Goal: Information Seeking & Learning: Find specific page/section

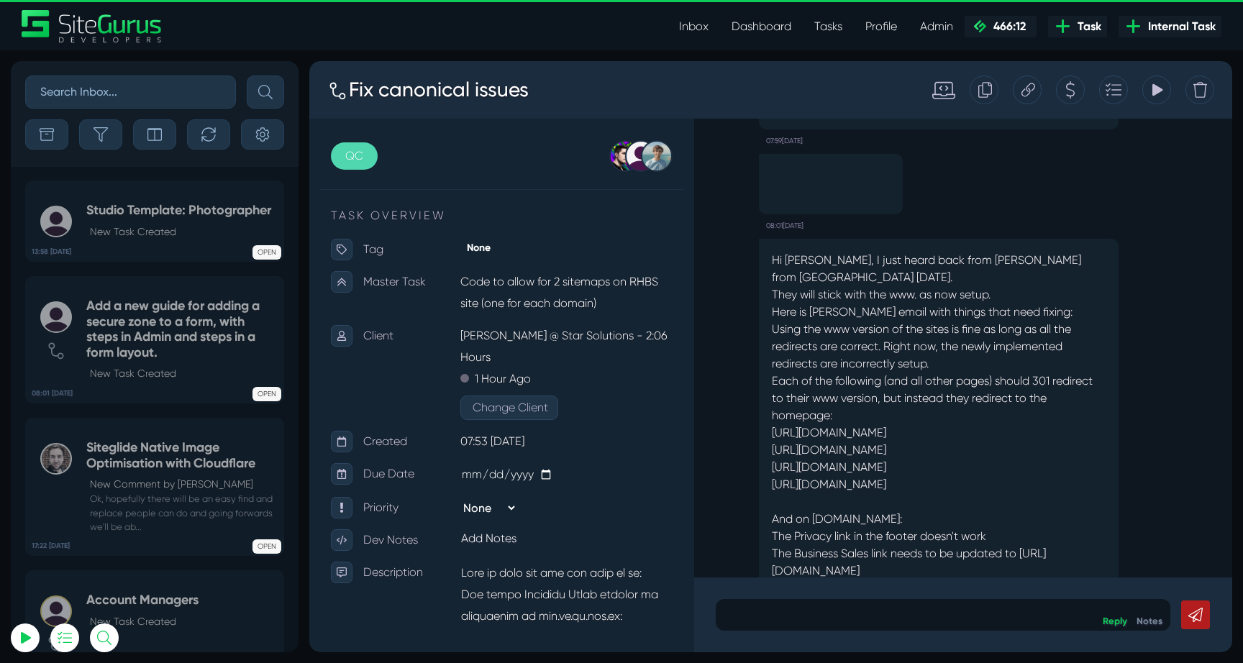
scroll to position [-741, 0]
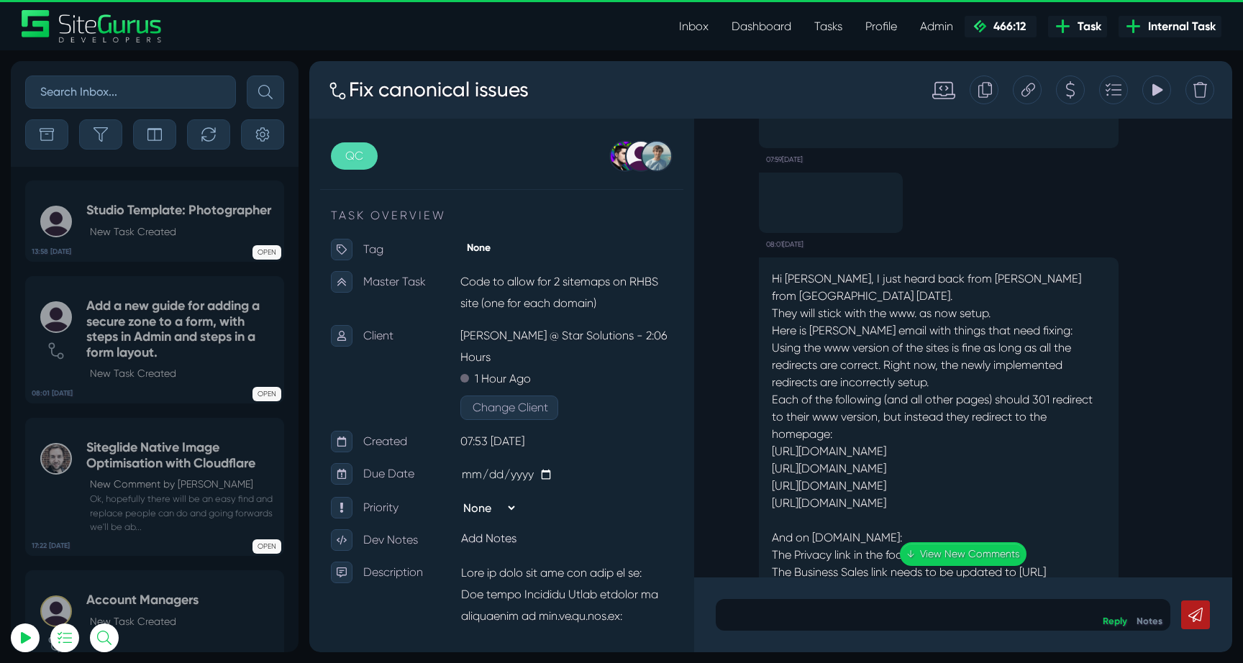
drag, startPoint x: 776, startPoint y: 275, endPoint x: 956, endPoint y: 339, distance: 191.5
click at [955, 337] on div ".cls-1{fill-rule:evenodd;fill:url(#linear-gradient);} 0:06 Code to allow for 2 …" at bounding box center [963, 348] width 538 height 459
click at [956, 339] on div ".cls-1{fill-rule:evenodd;fill:url(#linear-gradient);} 0:06 Code to allow for 2 …" at bounding box center [963, 348] width 538 height 459
drag, startPoint x: 769, startPoint y: 348, endPoint x: 980, endPoint y: 357, distance: 211.6
click at [980, 357] on div "Hi Matt, I just heard back from Simon from RHCorp today. They will stick with t…" at bounding box center [939, 477] width 360 height 440
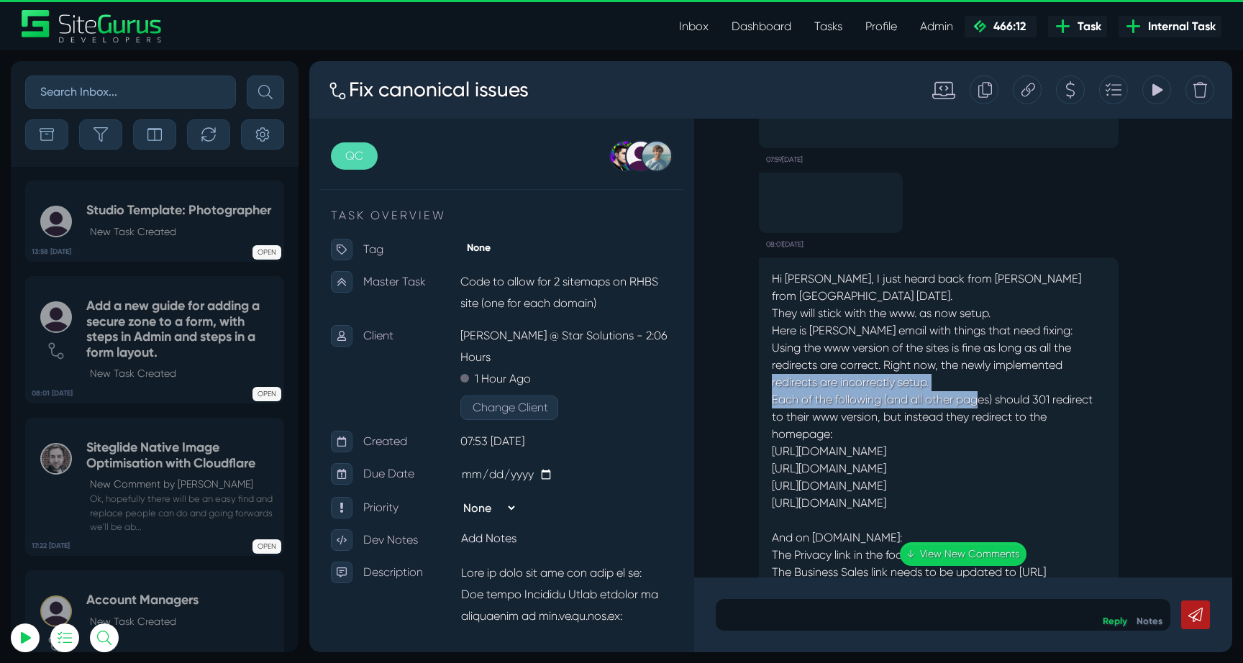
click at [977, 360] on p "Using the www version of the sites is fine as long as all the redirects are cor…" at bounding box center [939, 425] width 334 height 173
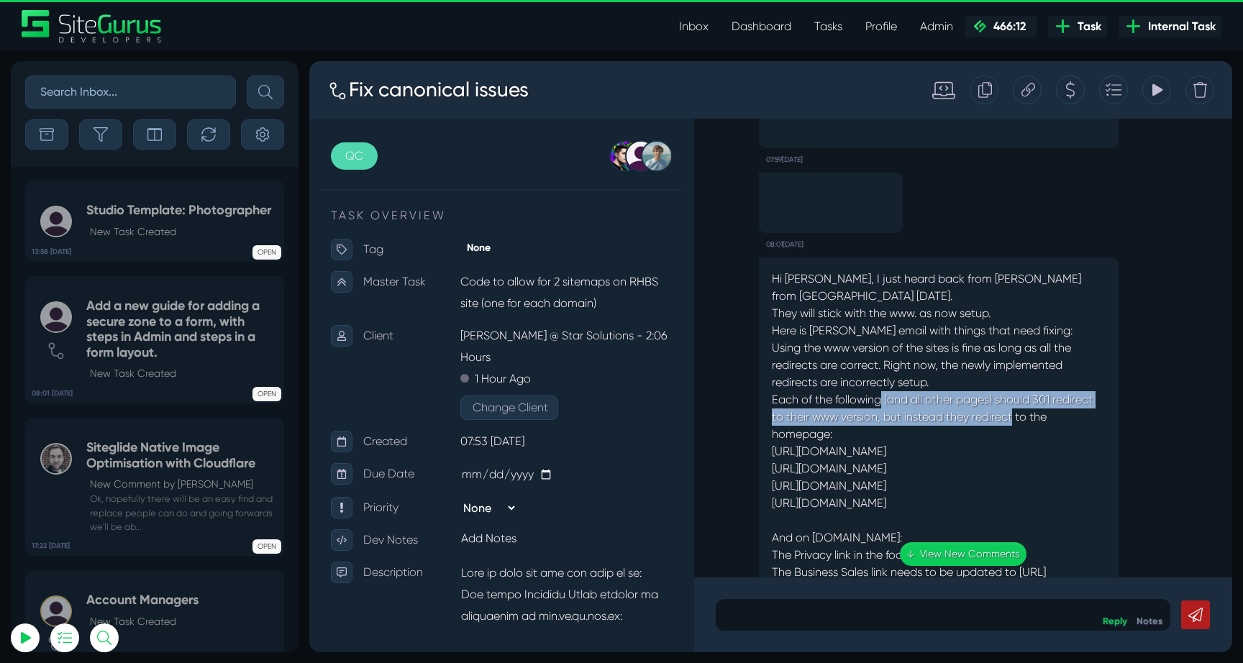
drag, startPoint x: 879, startPoint y: 360, endPoint x: 1014, endPoint y: 390, distance: 138.4
click at [1014, 390] on p "Using the www version of the sites is fine as long as all the redirects are cor…" at bounding box center [939, 425] width 334 height 173
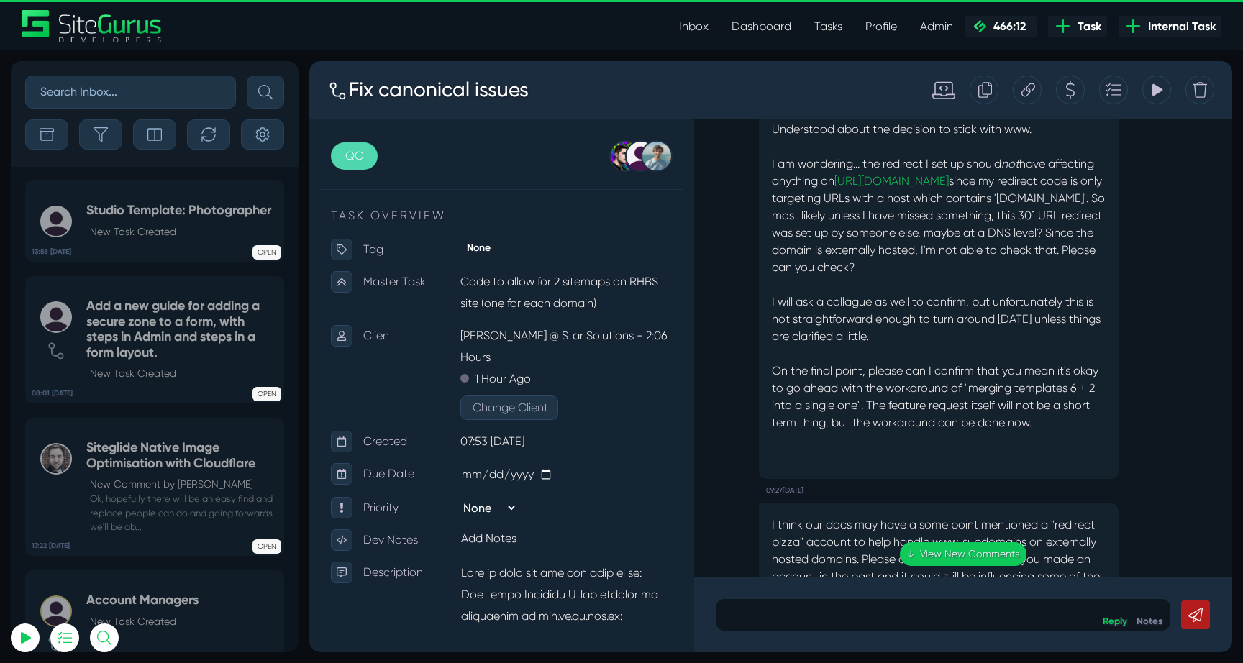
scroll to position [0, 0]
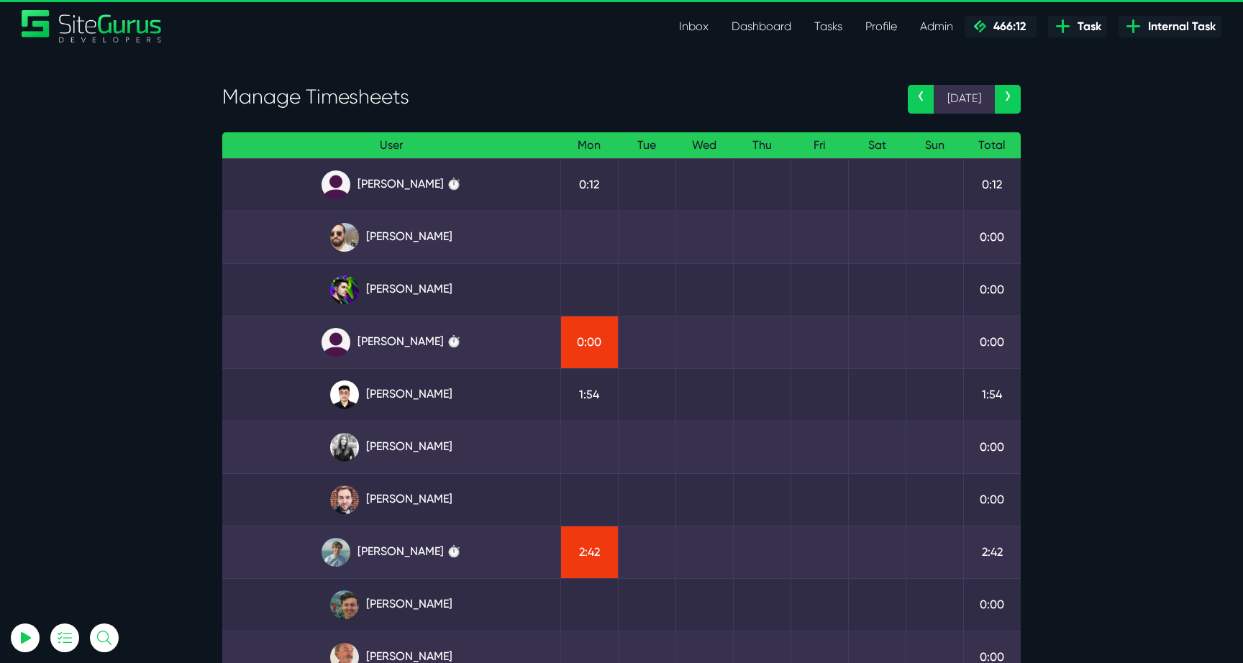
click at [431, 557] on link "Matt Jones ⏱️" at bounding box center [391, 552] width 315 height 29
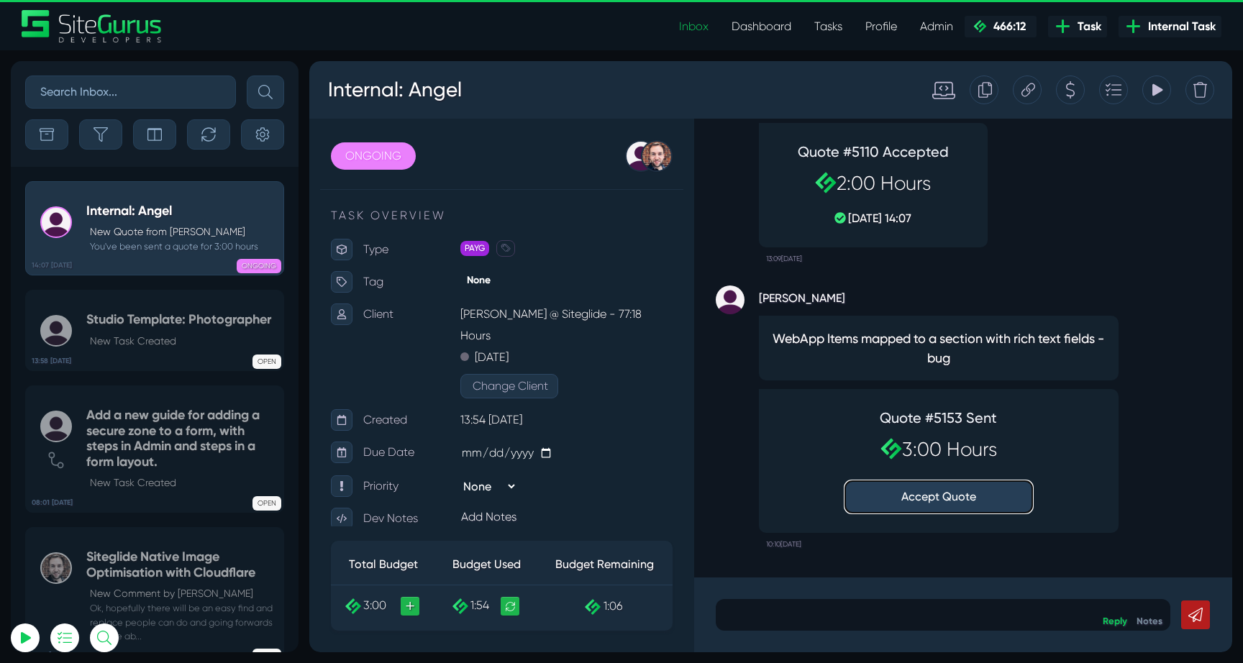
click at [965, 500] on button "Accept Quote" at bounding box center [938, 497] width 187 height 32
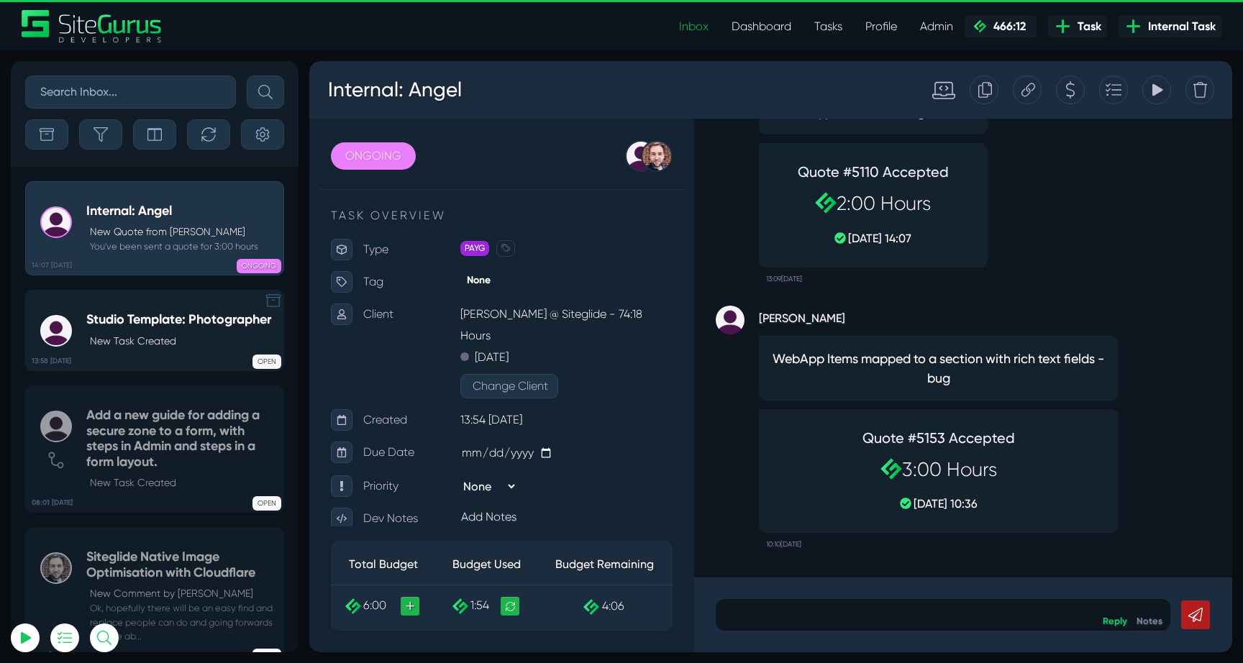
click at [124, 324] on h5 "Studio Template: Photographer" at bounding box center [178, 320] width 185 height 16
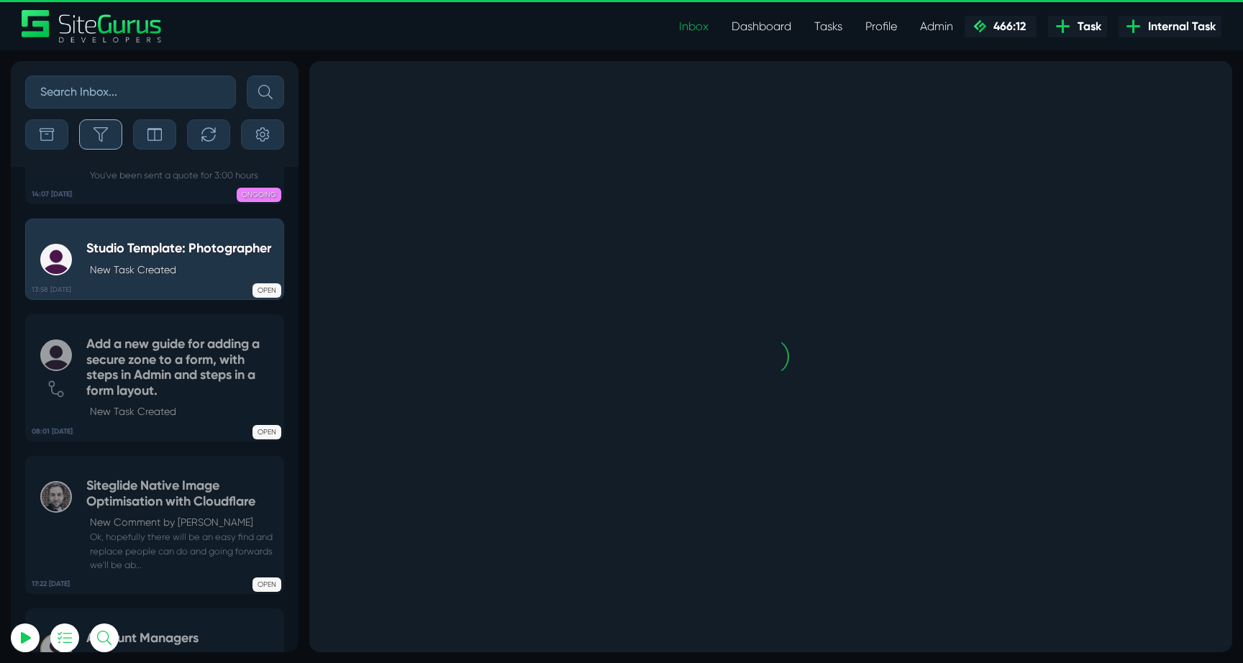
click at [100, 136] on icon "button" at bounding box center [100, 134] width 14 height 14
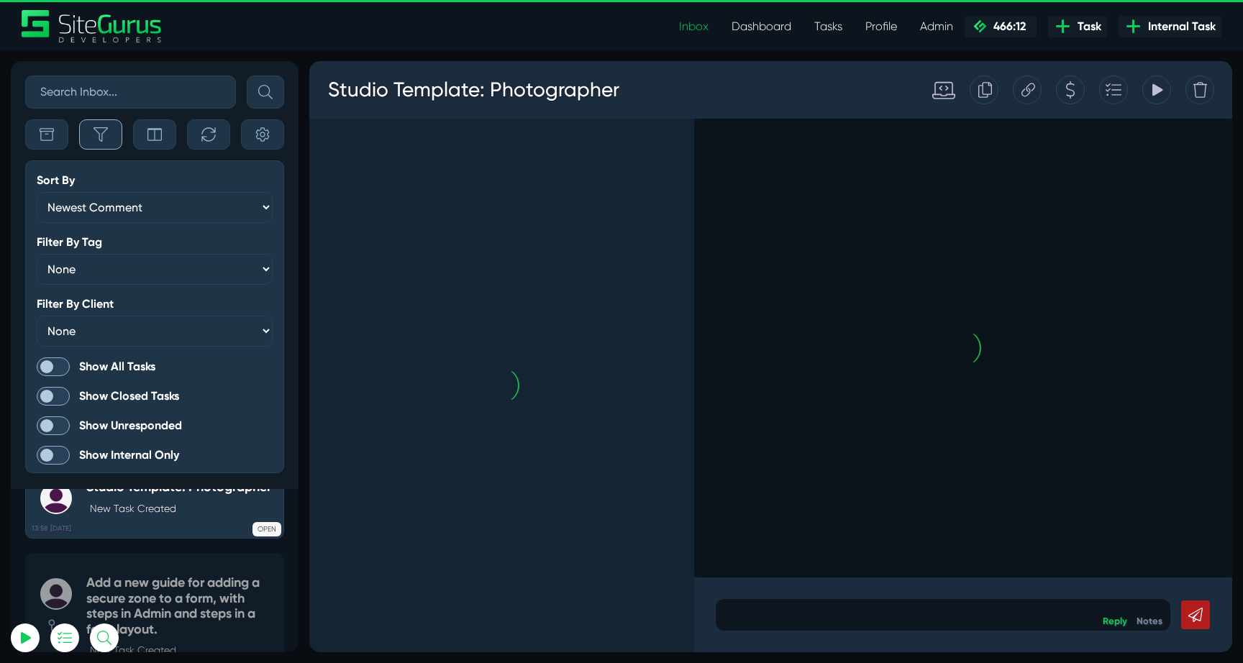
scroll to position [-3869, 0]
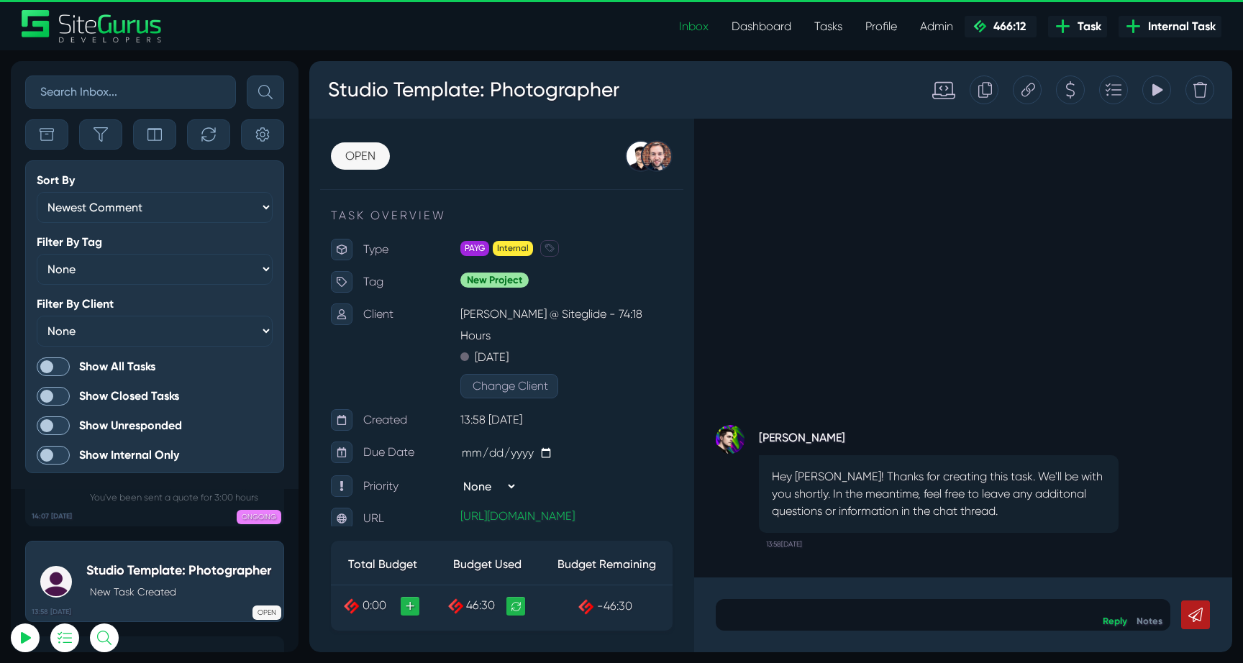
click at [47, 360] on span at bounding box center [53, 366] width 33 height 19
click at [0, 0] on input "Show All Tasks" at bounding box center [0, 0] width 0 height 0
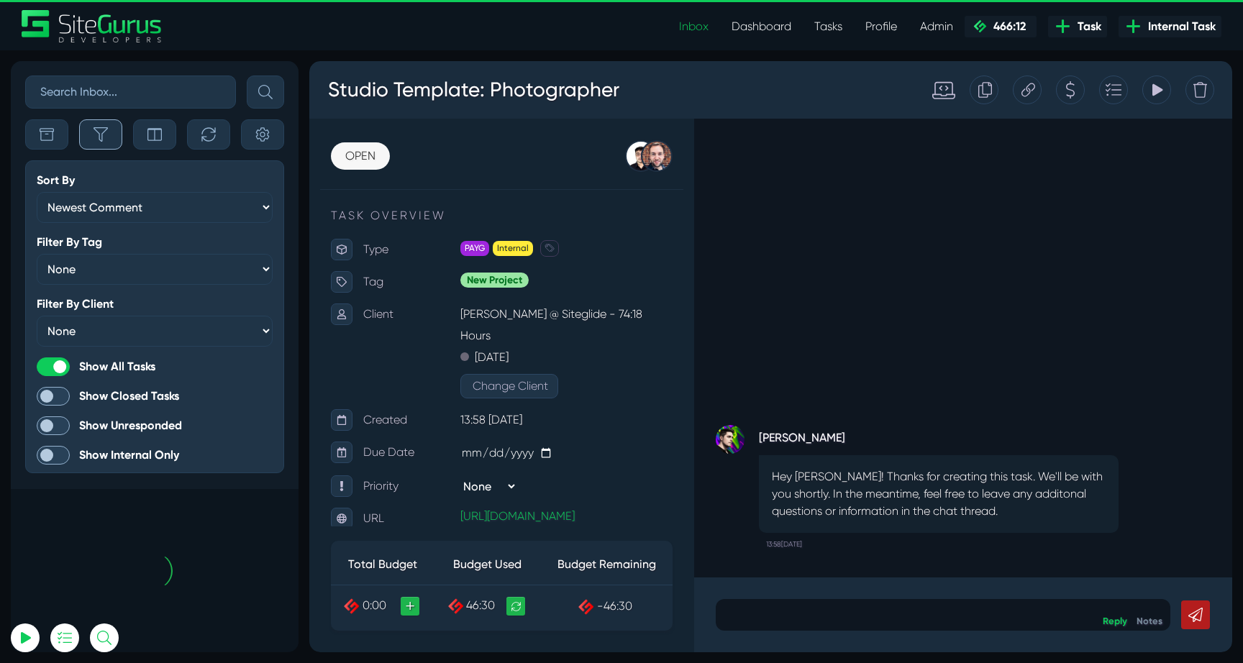
click at [107, 141] on icon "button" at bounding box center [100, 134] width 14 height 14
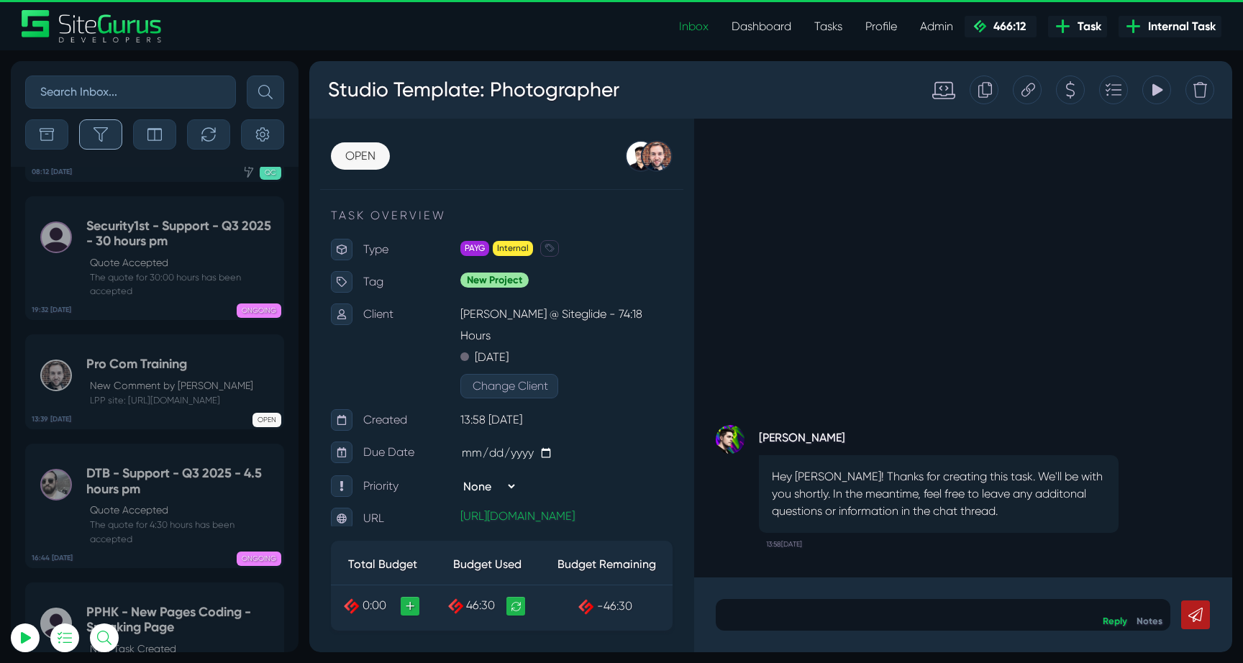
scroll to position [-57469, 0]
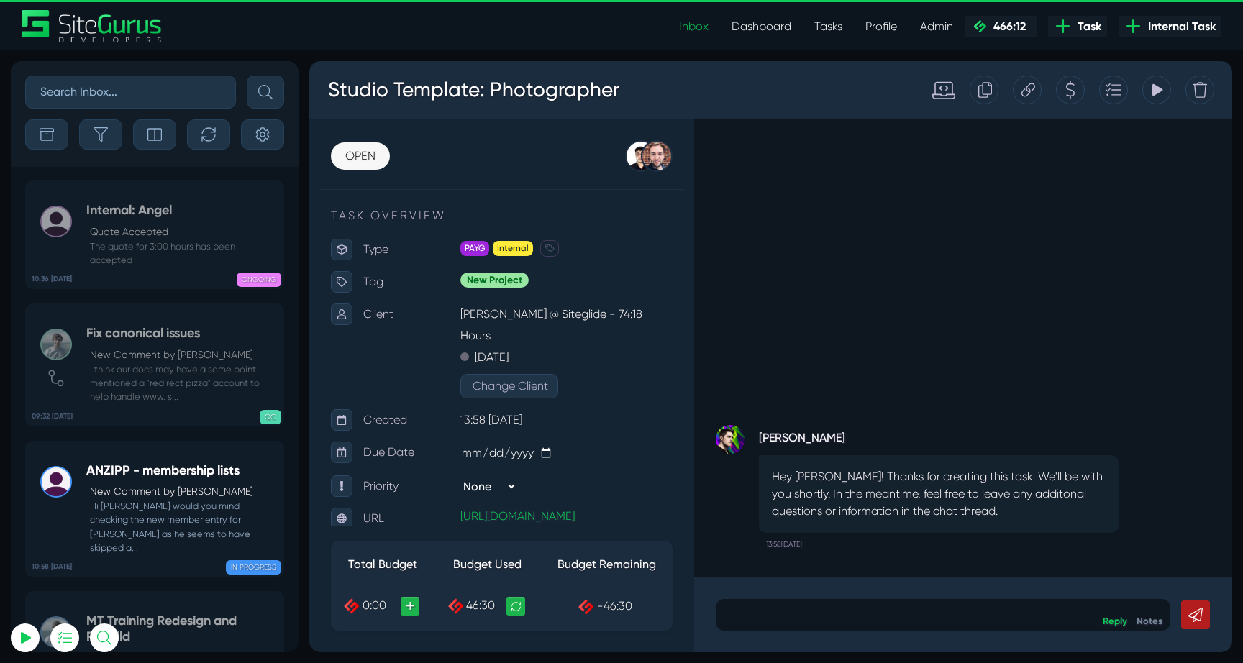
click at [161, 240] on small "The quote for 3:00 hours has been accepted" at bounding box center [181, 252] width 190 height 27
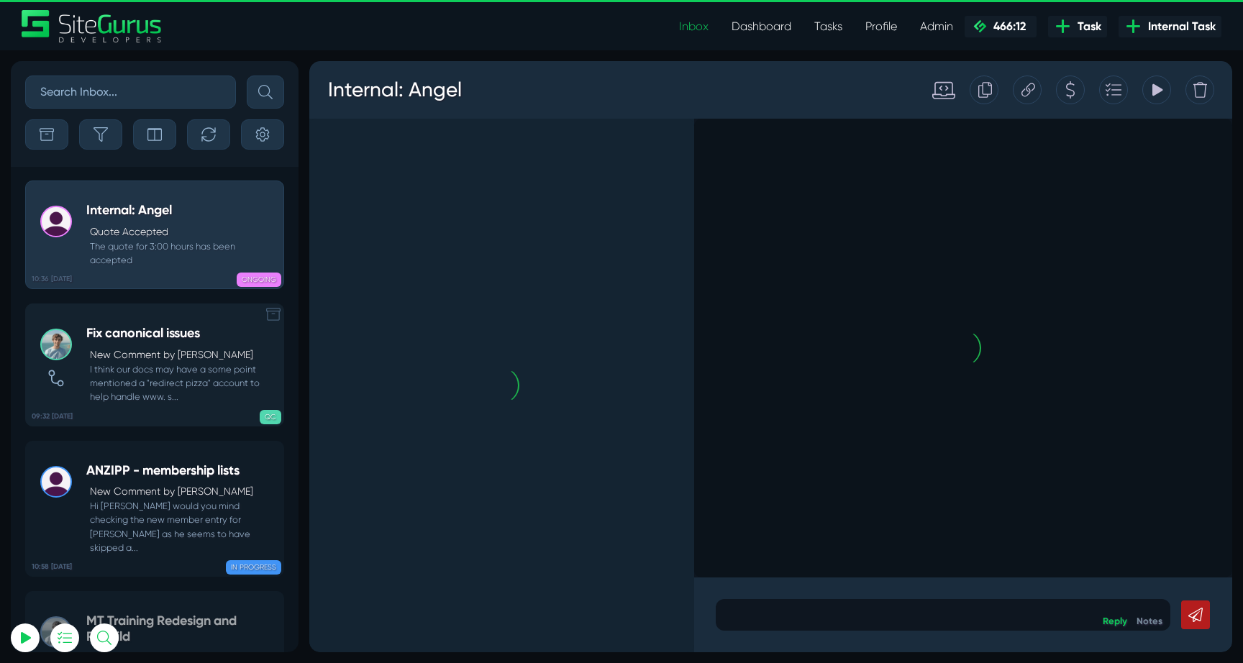
click at [126, 355] on p "New Comment by Matt Jones" at bounding box center [183, 354] width 186 height 15
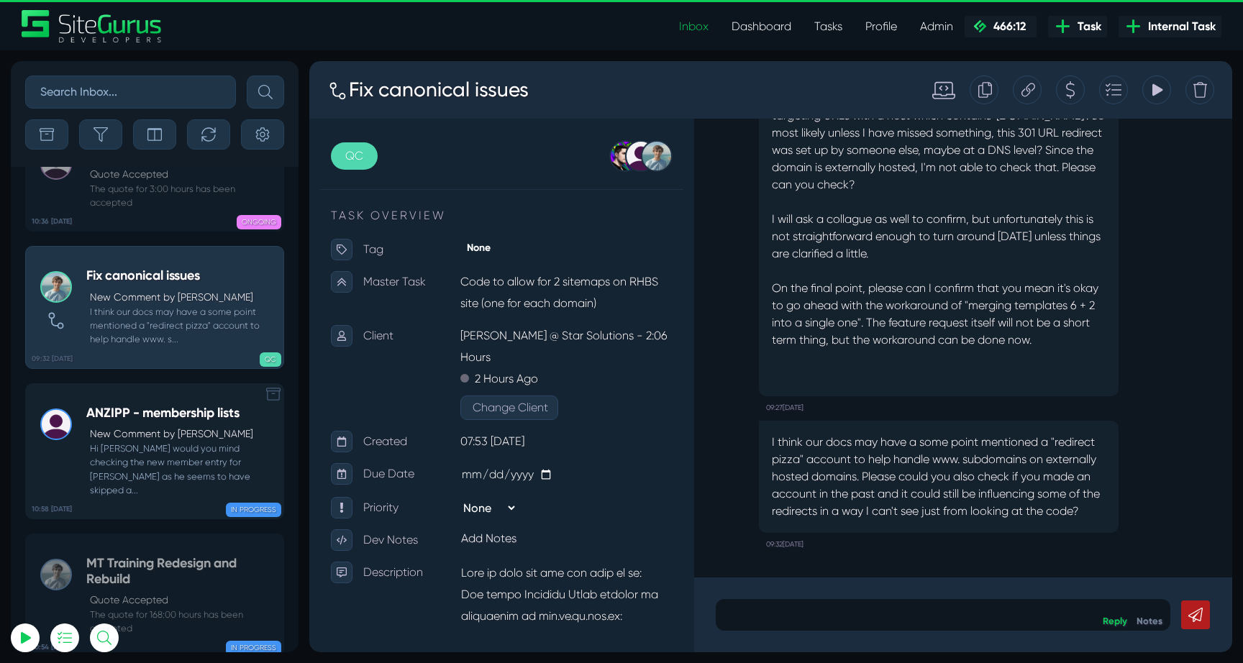
click at [134, 406] on div "ANZIPP - membership lists New Comment by Bryce Check Hi Josh would you mind che…" at bounding box center [181, 451] width 190 height 91
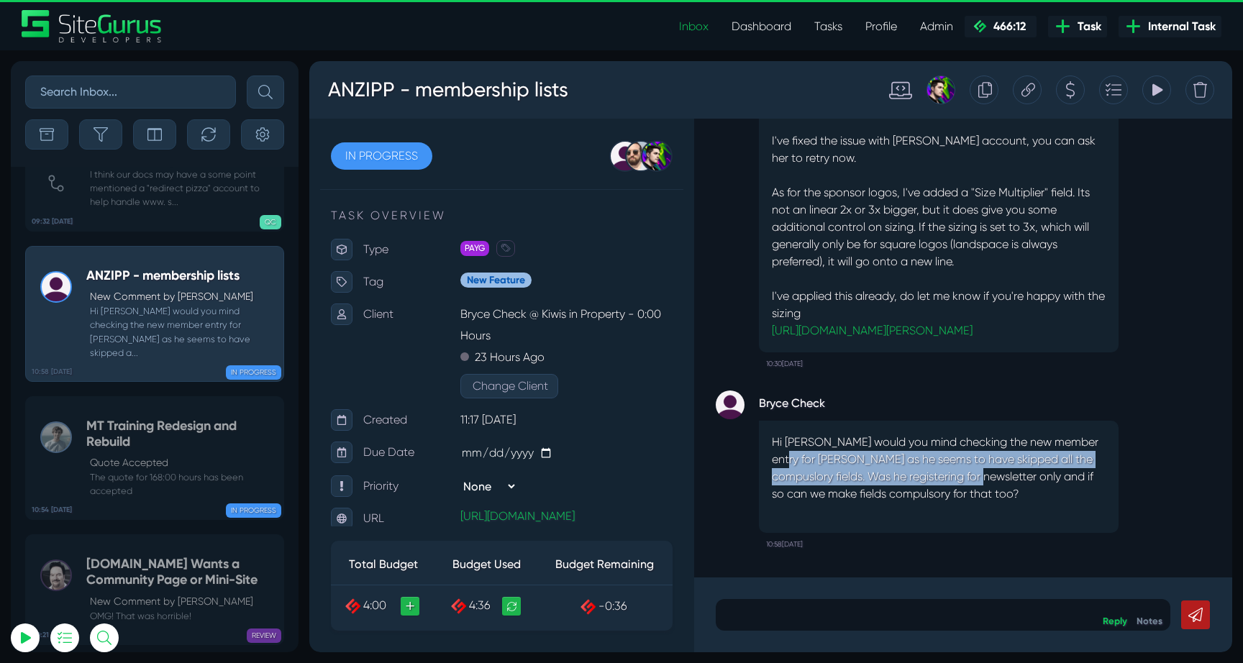
drag, startPoint x: 781, startPoint y: 451, endPoint x: 986, endPoint y: 480, distance: 207.0
click at [986, 480] on p "Hi Josh would you mind checking the new member entry for Josh Meier as he seems…" at bounding box center [939, 468] width 334 height 69
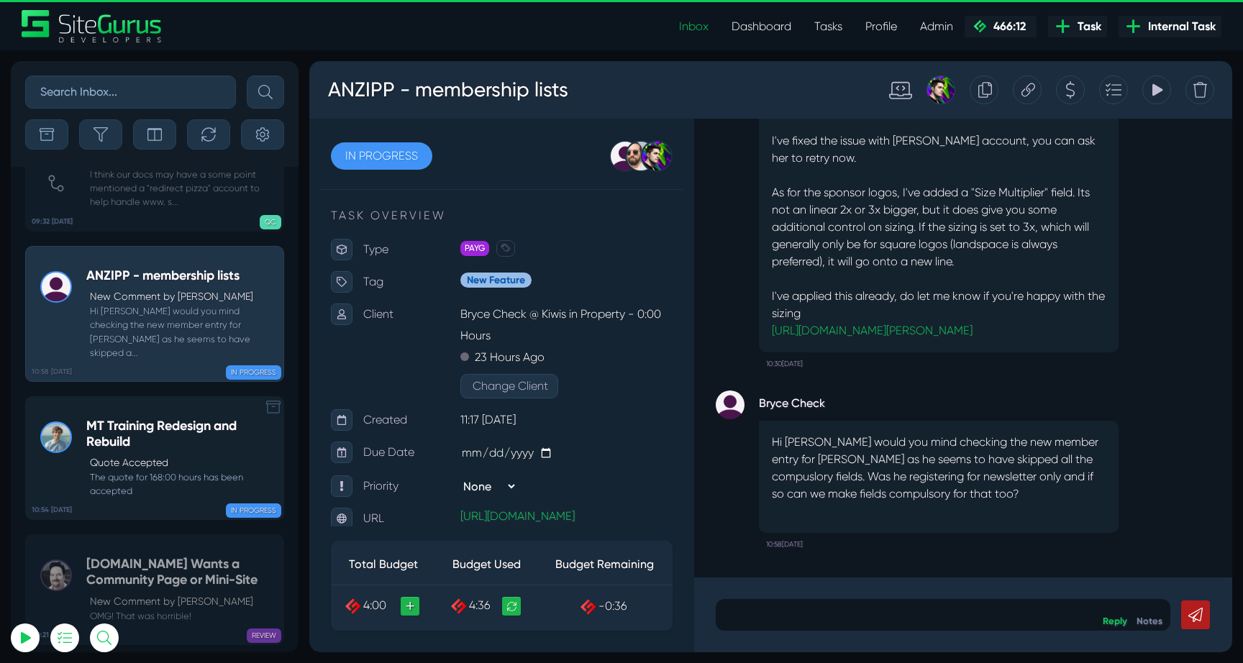
scroll to position [-57469, 0]
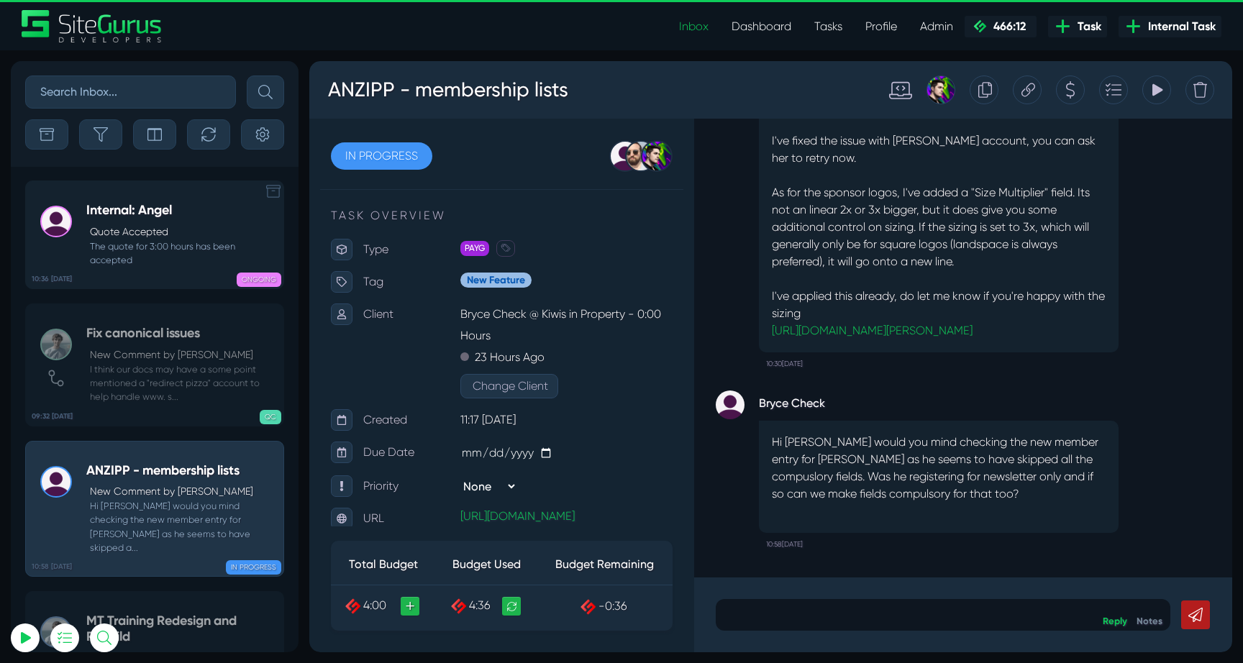
click at [137, 265] on small "The quote for 3:00 hours has been accepted" at bounding box center [181, 252] width 190 height 27
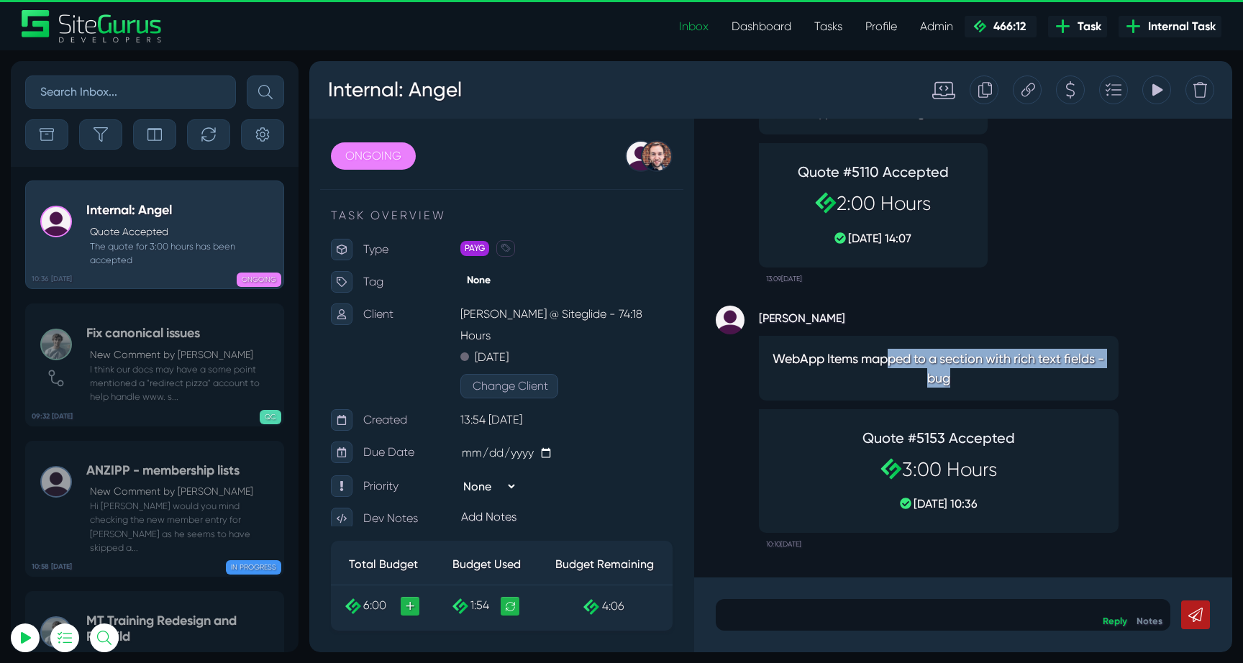
drag, startPoint x: 891, startPoint y: 360, endPoint x: 980, endPoint y: 383, distance: 92.1
click at [980, 380] on span "WebApp Items mapped to a section with rich text fields - bug" at bounding box center [939, 368] width 334 height 39
click at [980, 383] on span "WebApp Items mapped to a section with rich text fields - bug" at bounding box center [939, 368] width 334 height 39
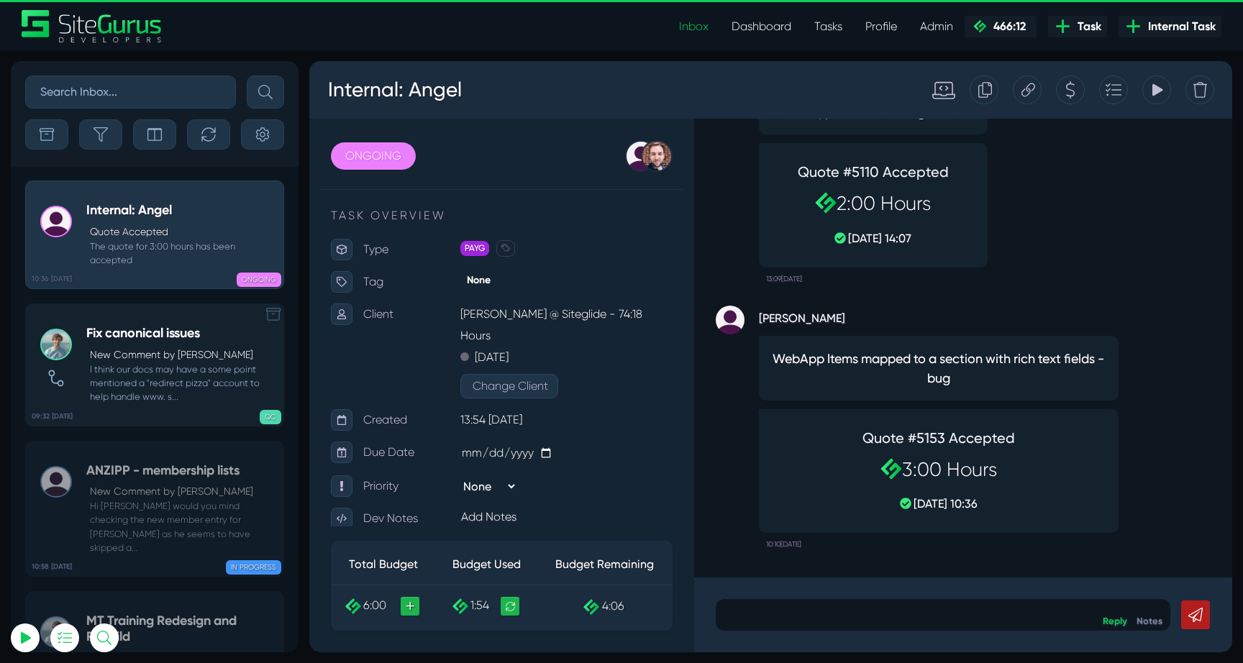
click at [173, 362] on small "I think our docs may have a some point mentioned a "redirect pizza" account to …" at bounding box center [181, 383] width 190 height 42
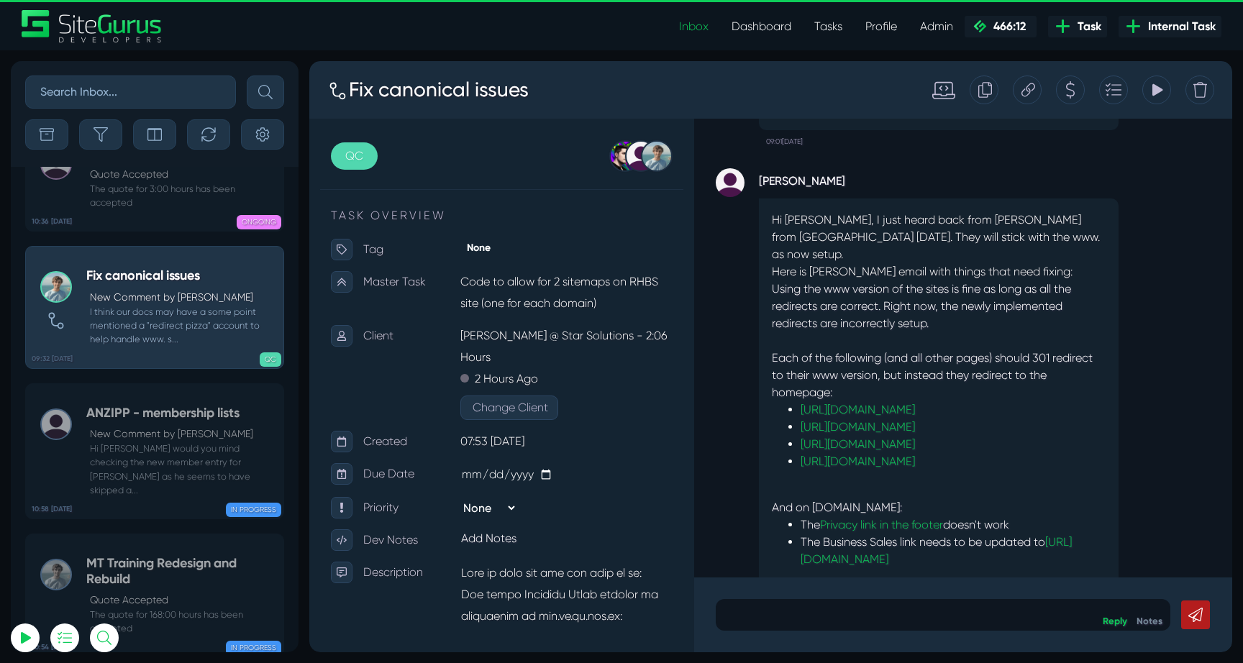
scroll to position [-2865, 0]
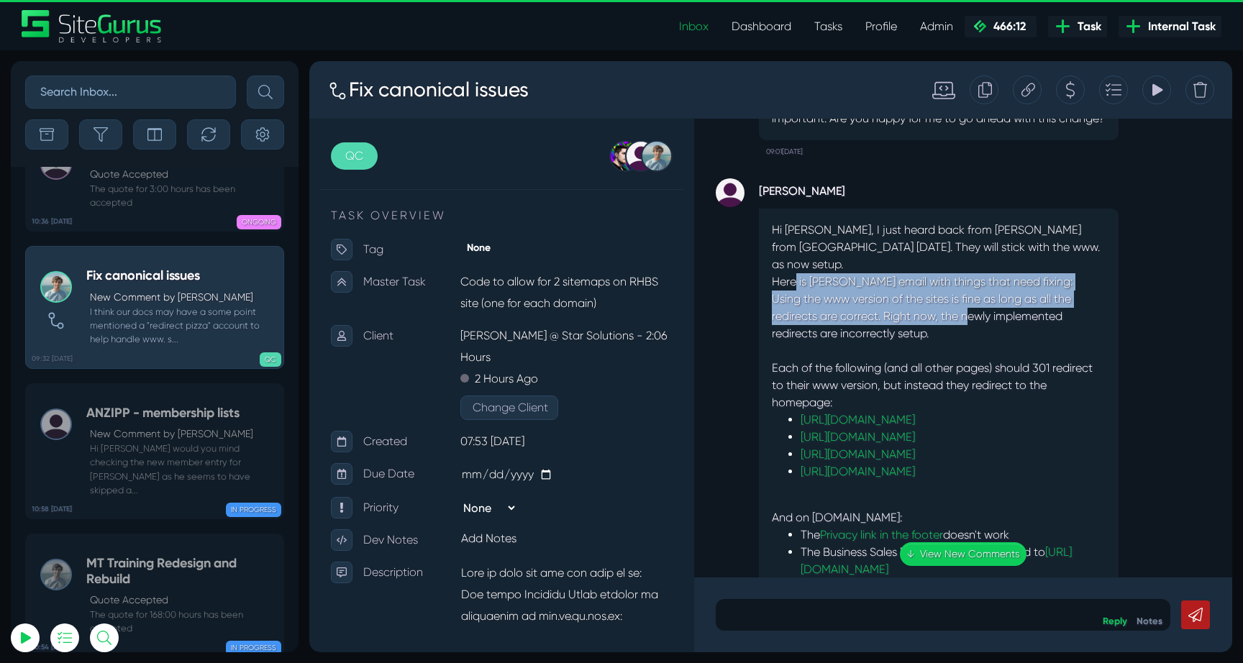
drag, startPoint x: 797, startPoint y: 178, endPoint x: 969, endPoint y: 204, distance: 174.5
click at [969, 209] on div "Hi Matt, I just heard back from Simon from RHCorp today. They will stick with t…" at bounding box center [939, 458] width 360 height 498
click at [969, 291] on div "Using the www version of the sites is fine as long as all the redirects are cor…" at bounding box center [939, 317] width 334 height 52
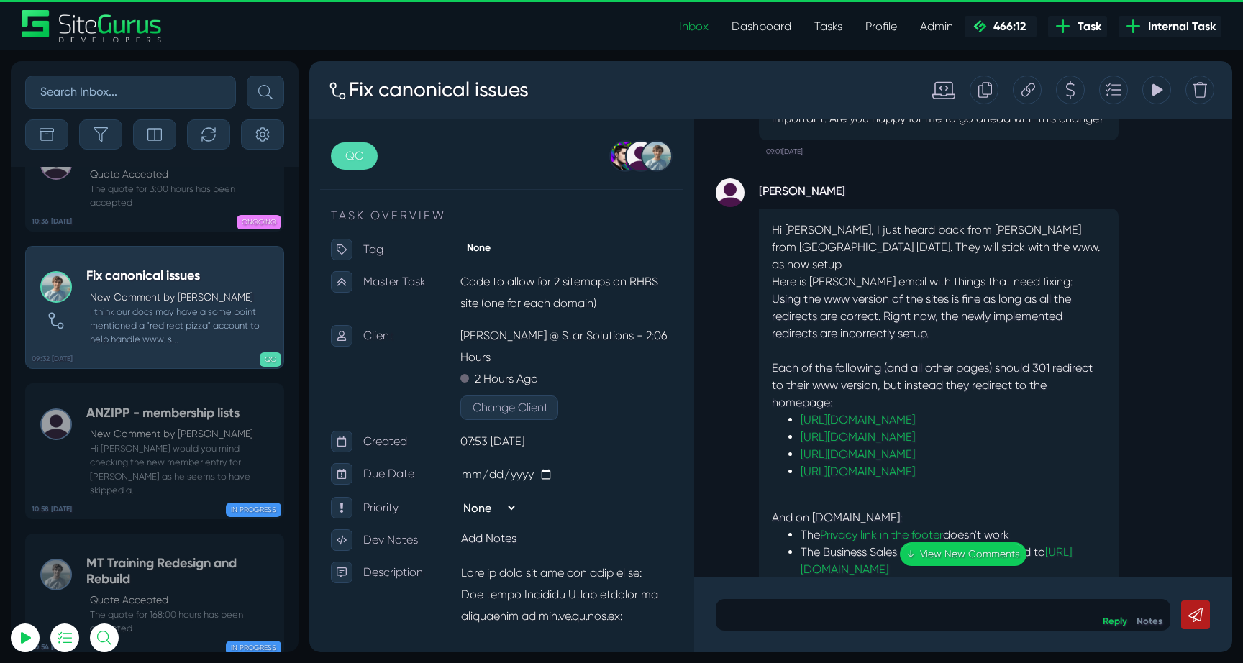
drag, startPoint x: 790, startPoint y: 211, endPoint x: 1040, endPoint y: 225, distance: 249.9
click at [1040, 291] on div "Using the www version of the sites is fine as long as all the redirects are cor…" at bounding box center [939, 317] width 334 height 52
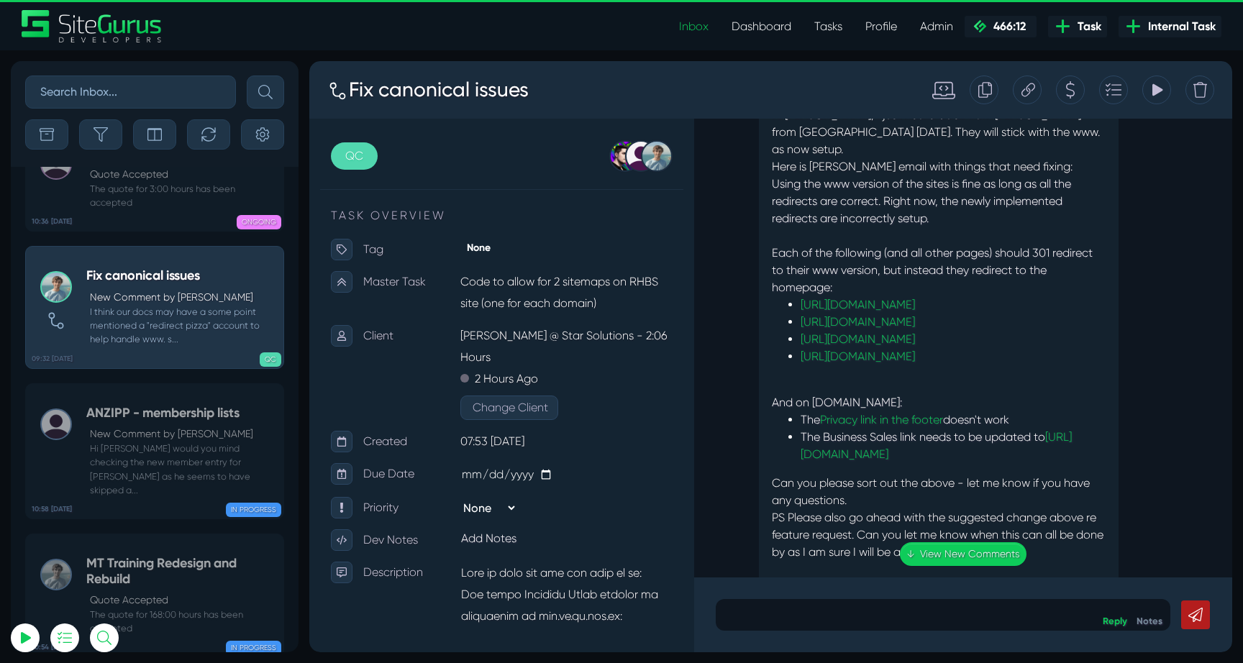
scroll to position [-2749, 0]
click at [915, 296] on link "https://businesssales.rh.com.au/about-us" at bounding box center [857, 303] width 114 height 14
drag, startPoint x: 796, startPoint y: 419, endPoint x: 1061, endPoint y: 423, distance: 264.7
click at [1061, 473] on p "Can you please sort out the above - let me know if you have any questions. PS P…" at bounding box center [939, 525] width 334 height 104
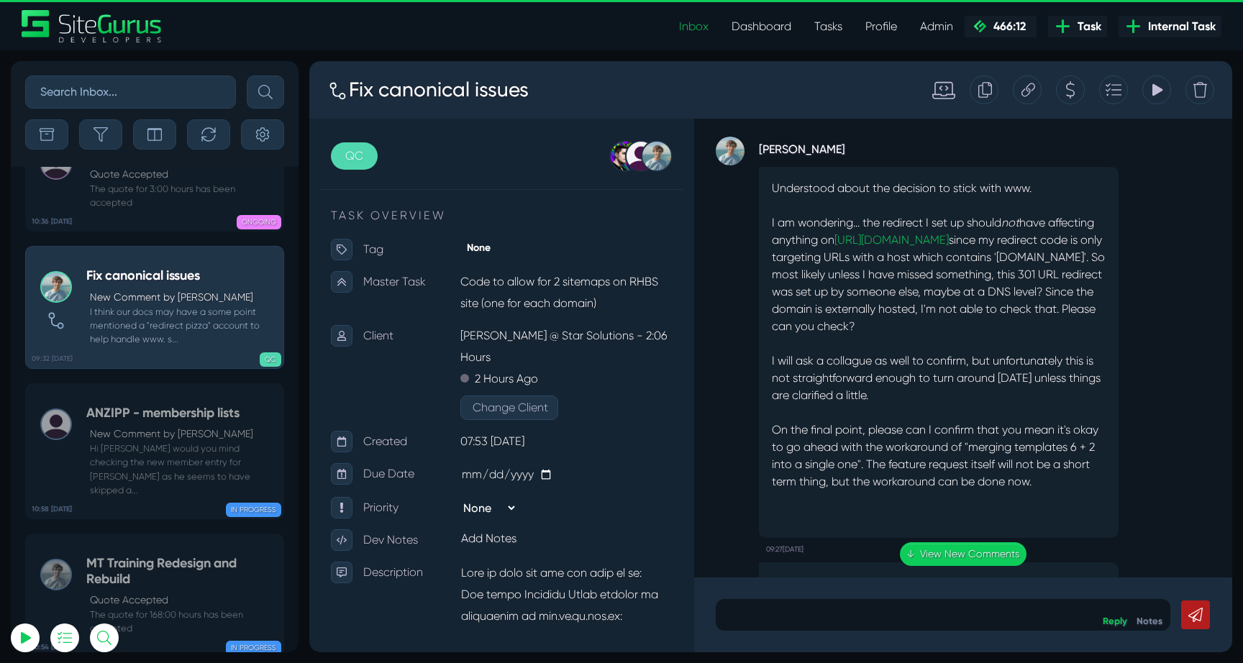
scroll to position [-132, 0]
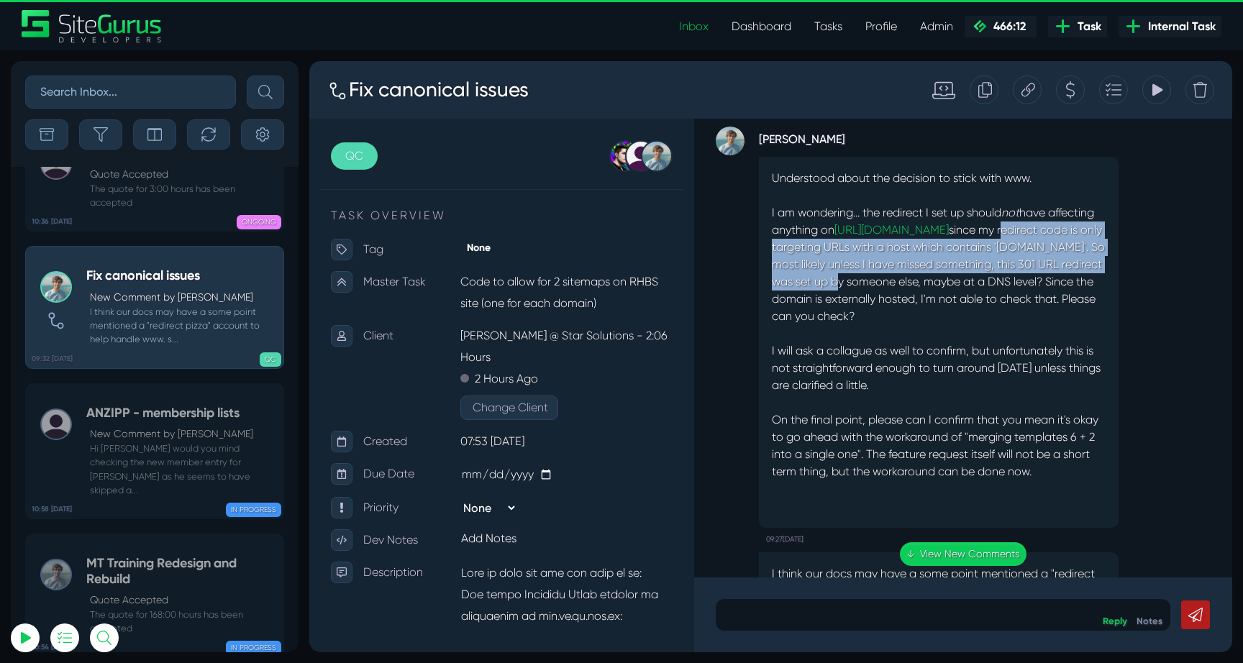
drag, startPoint x: 790, startPoint y: 248, endPoint x: 1036, endPoint y: 286, distance: 249.6
click at [1036, 286] on p "Understood about the decision to stick with www. I am wondering... the redirect…" at bounding box center [939, 342] width 334 height 345
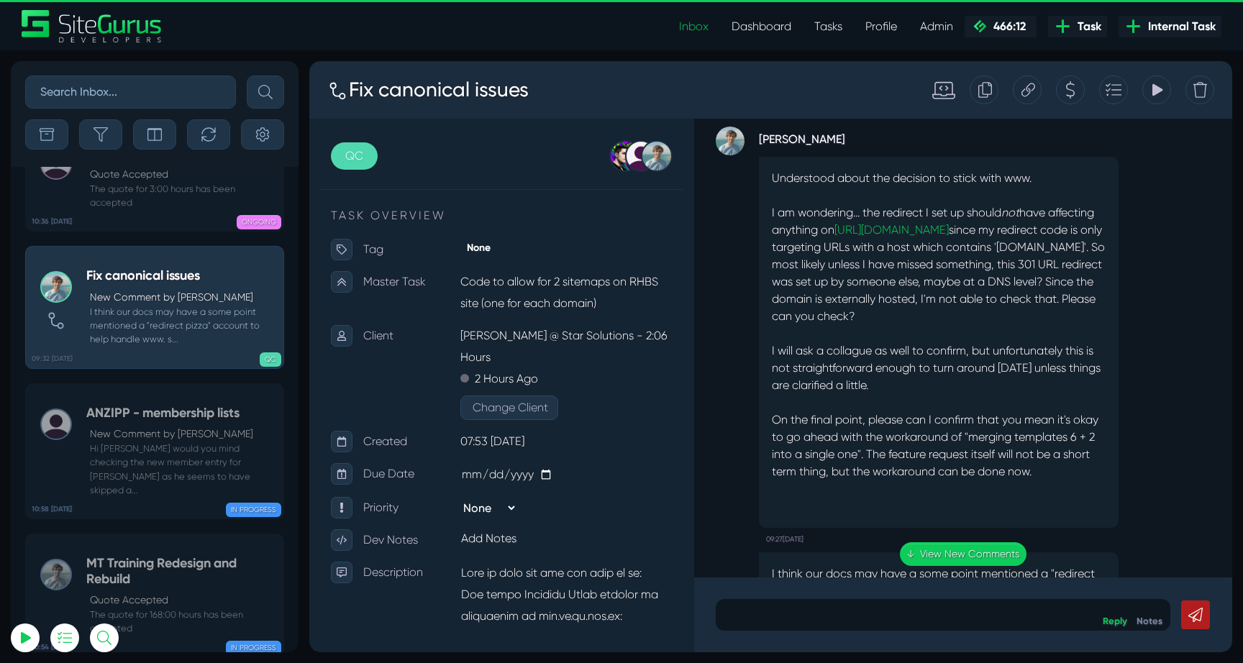
drag, startPoint x: 860, startPoint y: 282, endPoint x: 1081, endPoint y: 317, distance: 223.6
click at [1082, 317] on p "Understood about the decision to stick with www. I am wondering... the redirect…" at bounding box center [939, 342] width 334 height 345
click at [1081, 317] on p "Understood about the decision to stick with www. I am wondering... the redirect…" at bounding box center [939, 342] width 334 height 345
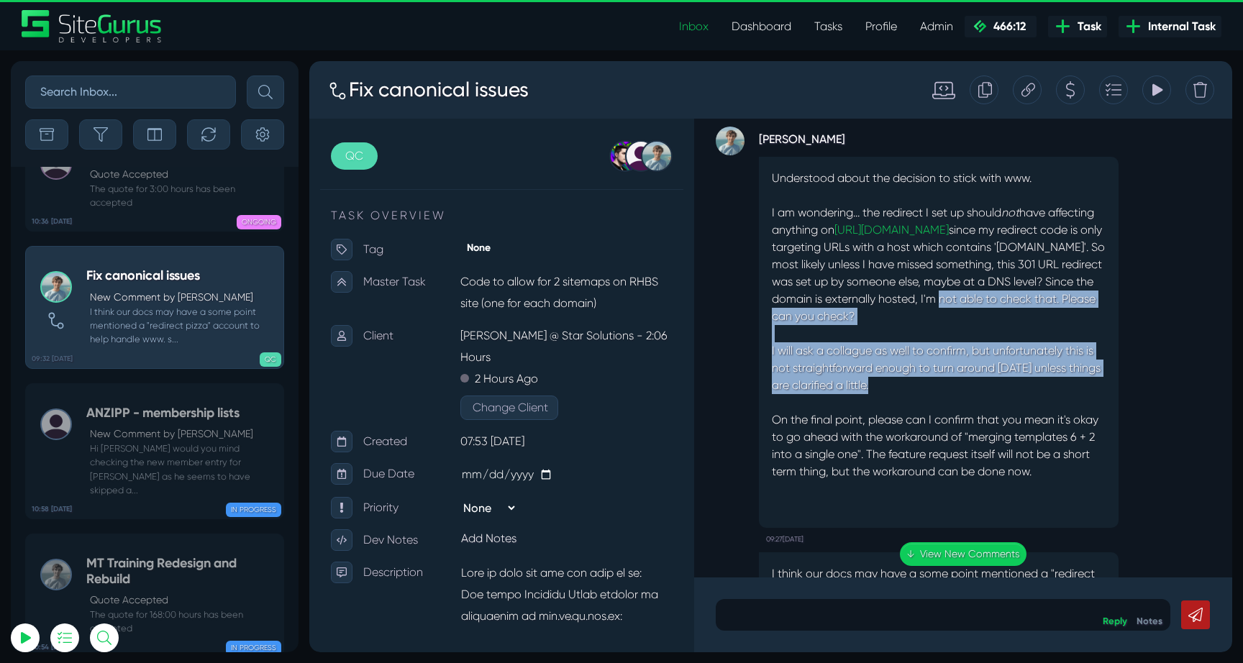
drag, startPoint x: 964, startPoint y: 322, endPoint x: 1046, endPoint y: 388, distance: 105.9
click at [1046, 388] on p "Understood about the decision to stick with www. I am wondering... the redirect…" at bounding box center [939, 342] width 334 height 345
type input "luke@sitegurus.io"
click at [1046, 388] on p "Understood about the decision to stick with www. I am wondering... the redirect…" at bounding box center [939, 342] width 334 height 345
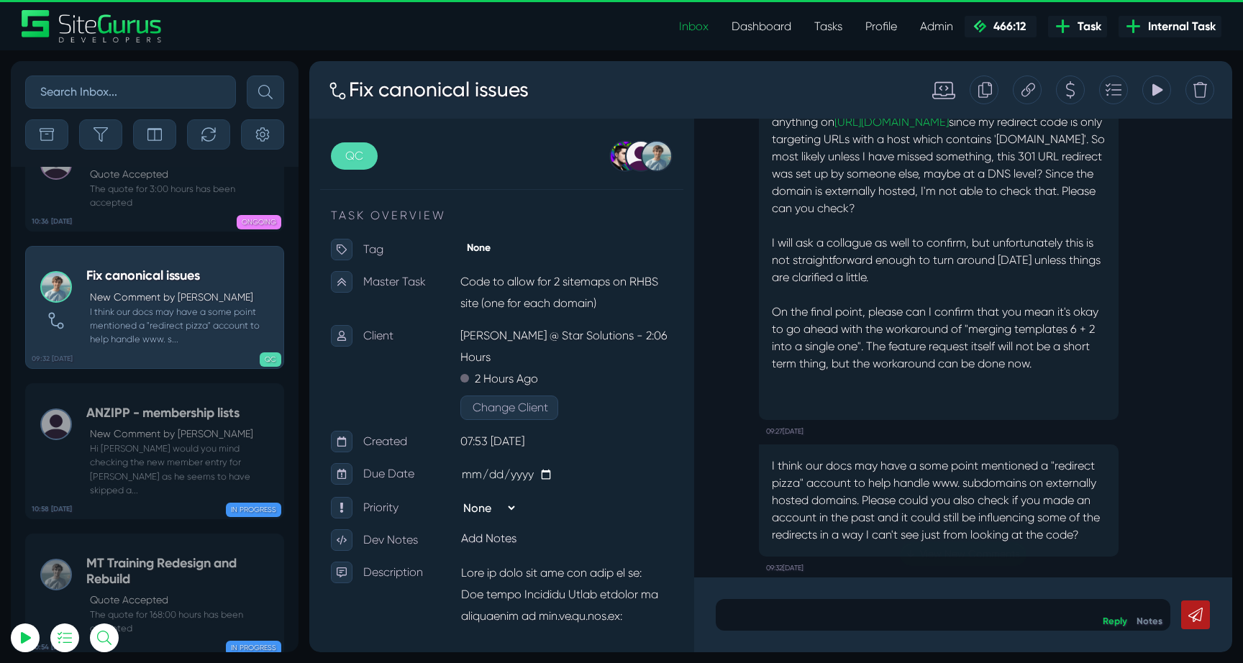
scroll to position [0, 0]
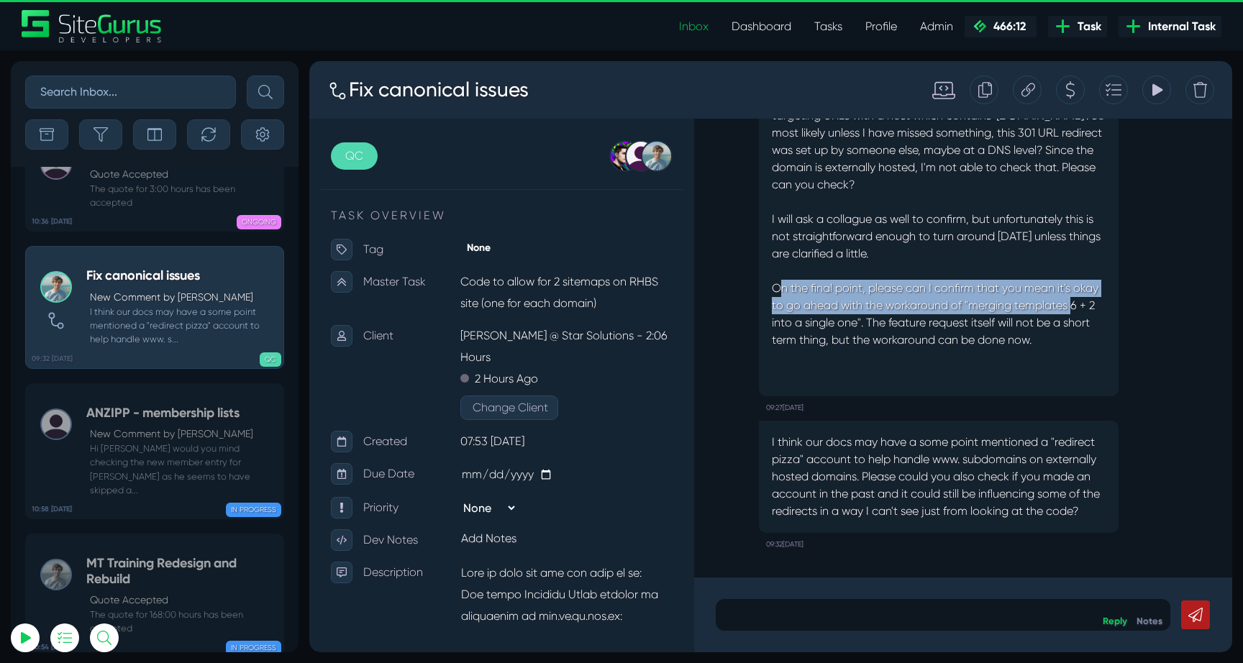
drag, startPoint x: 782, startPoint y: 296, endPoint x: 1074, endPoint y: 298, distance: 292.0
click at [1074, 298] on p "Understood about the decision to stick with www. I am wondering... the redirect…" at bounding box center [939, 210] width 334 height 345
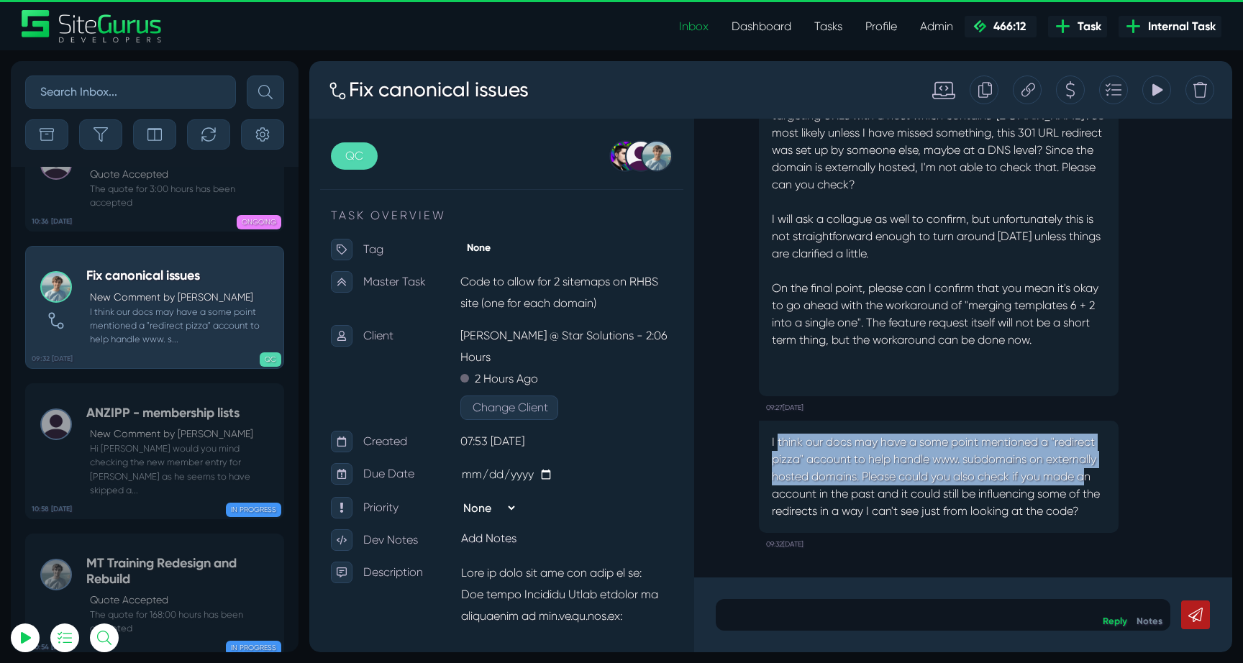
drag, startPoint x: 778, startPoint y: 439, endPoint x: 1085, endPoint y: 475, distance: 309.2
click at [1085, 475] on p "I think our docs may have a some point mentioned a "redirect pizza" account to …" at bounding box center [939, 477] width 334 height 86
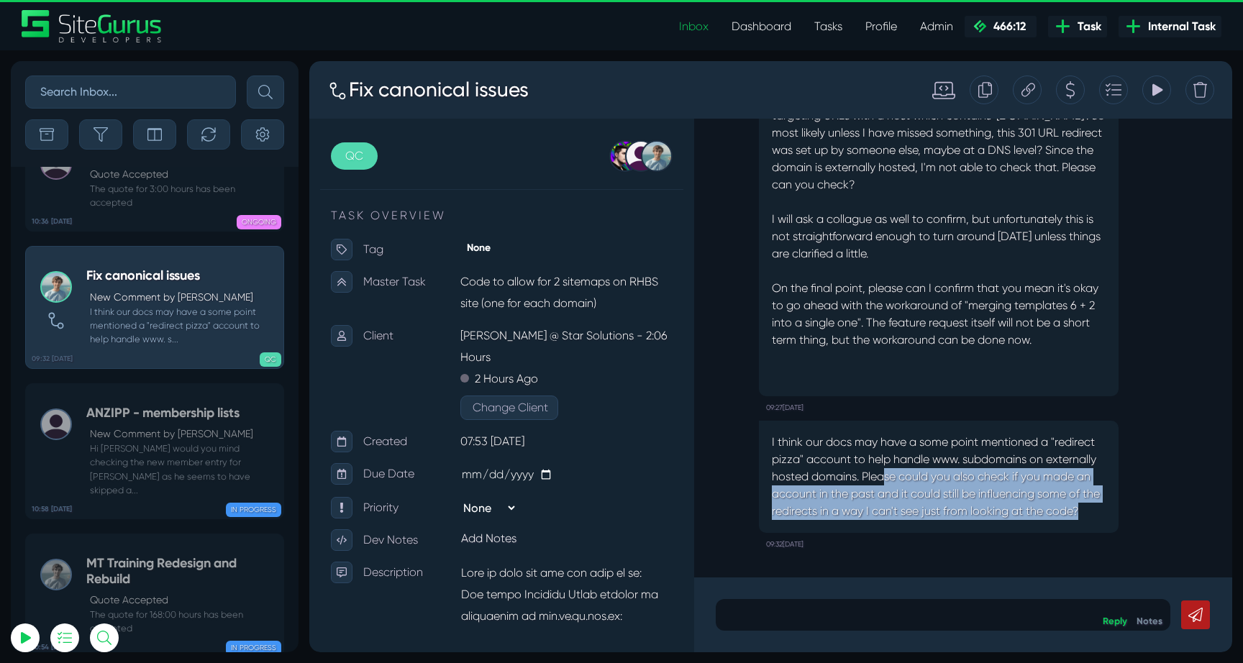
drag, startPoint x: 885, startPoint y: 468, endPoint x: 1110, endPoint y: 515, distance: 229.9
click at [1109, 514] on div "I think our docs may have a some point mentioned a "redirect pizza" account to …" at bounding box center [939, 477] width 360 height 112
click at [1110, 515] on div "I think our docs may have a some point mentioned a "redirect pizza" account to …" at bounding box center [939, 477] width 360 height 112
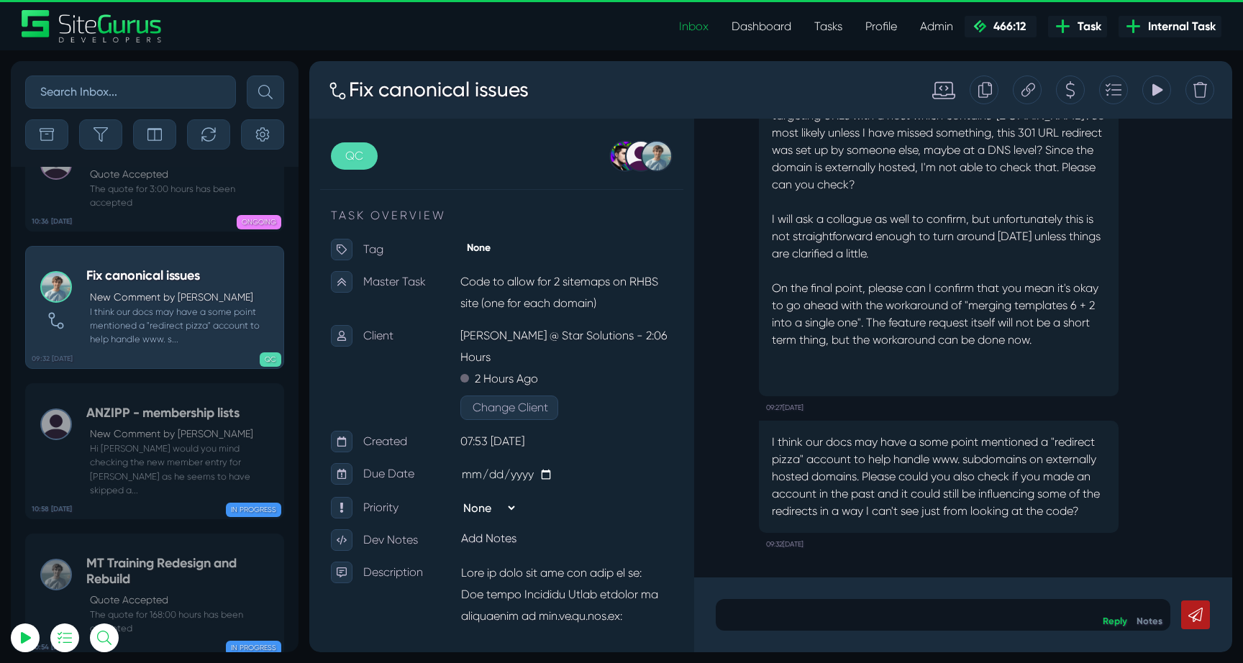
click at [142, 89] on input "text" at bounding box center [130, 92] width 211 height 33
type input "paul"
click at [247, 76] on button "submit" at bounding box center [265, 92] width 37 height 33
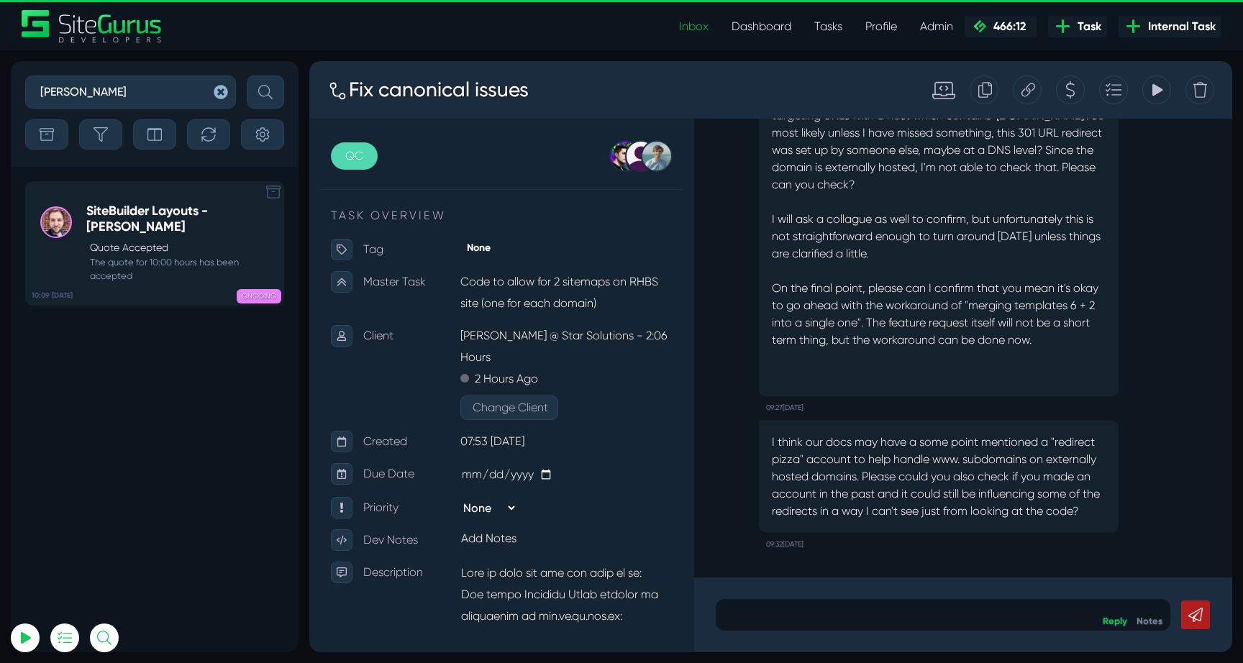
click at [149, 240] on p "Quote Accepted" at bounding box center [183, 247] width 186 height 15
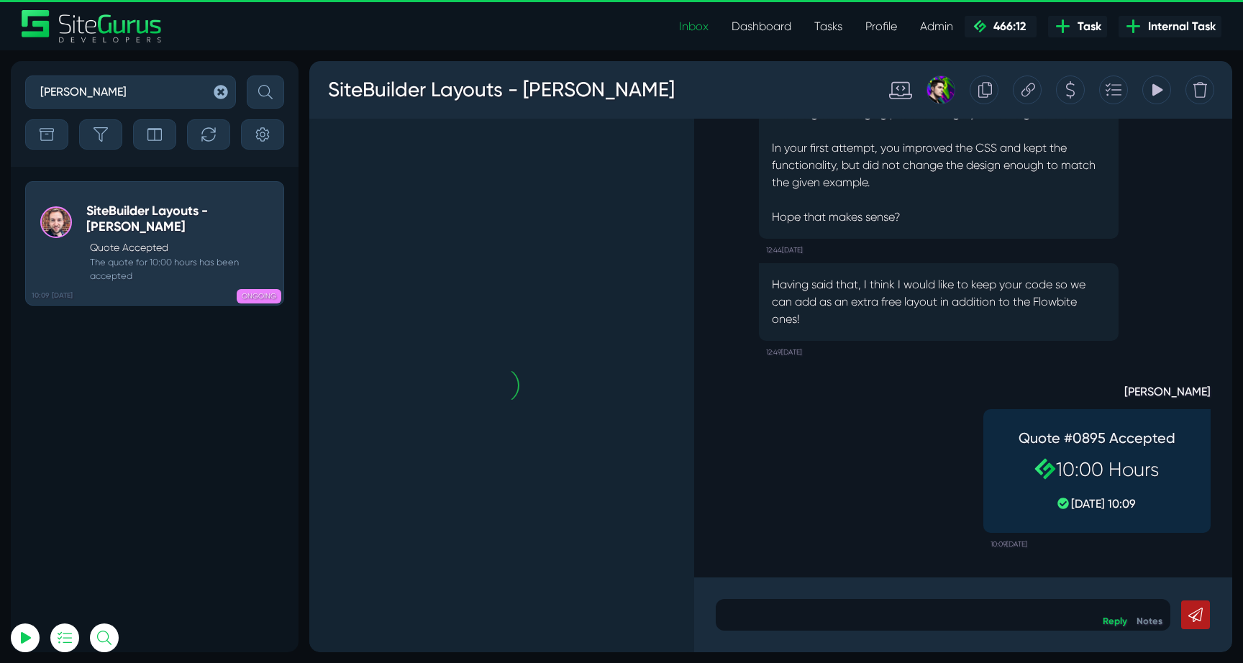
click at [219, 93] on icon "button" at bounding box center [221, 92] width 14 height 14
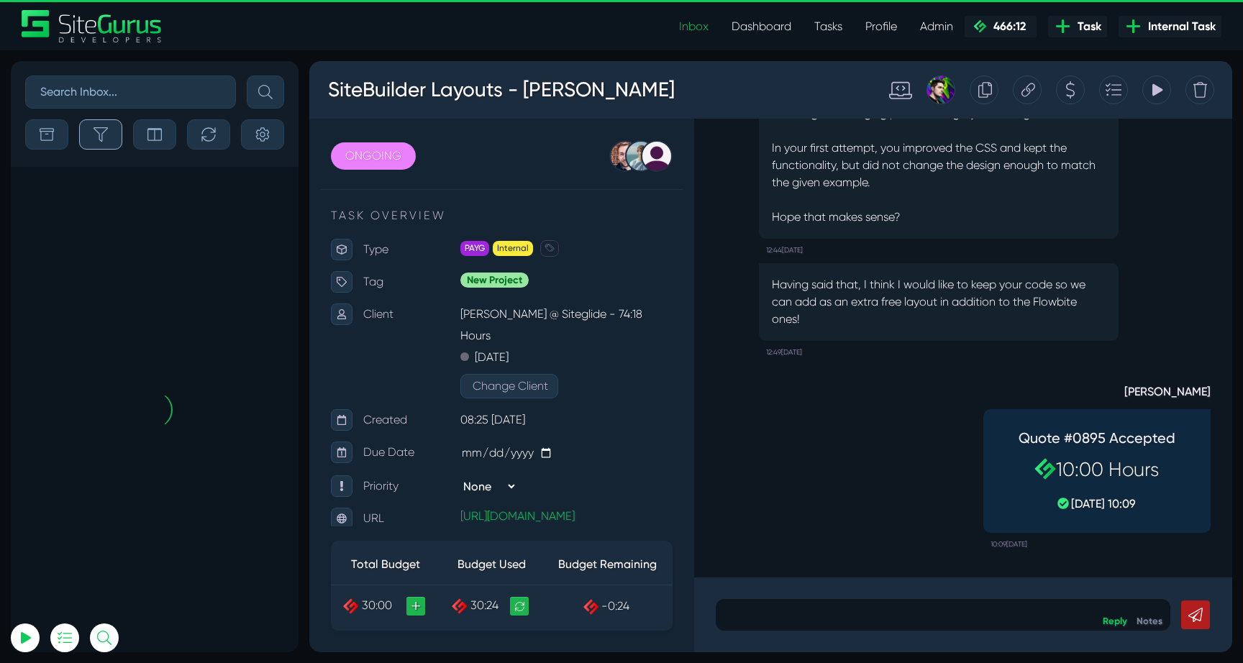
click at [91, 135] on button "button" at bounding box center [100, 134] width 43 height 30
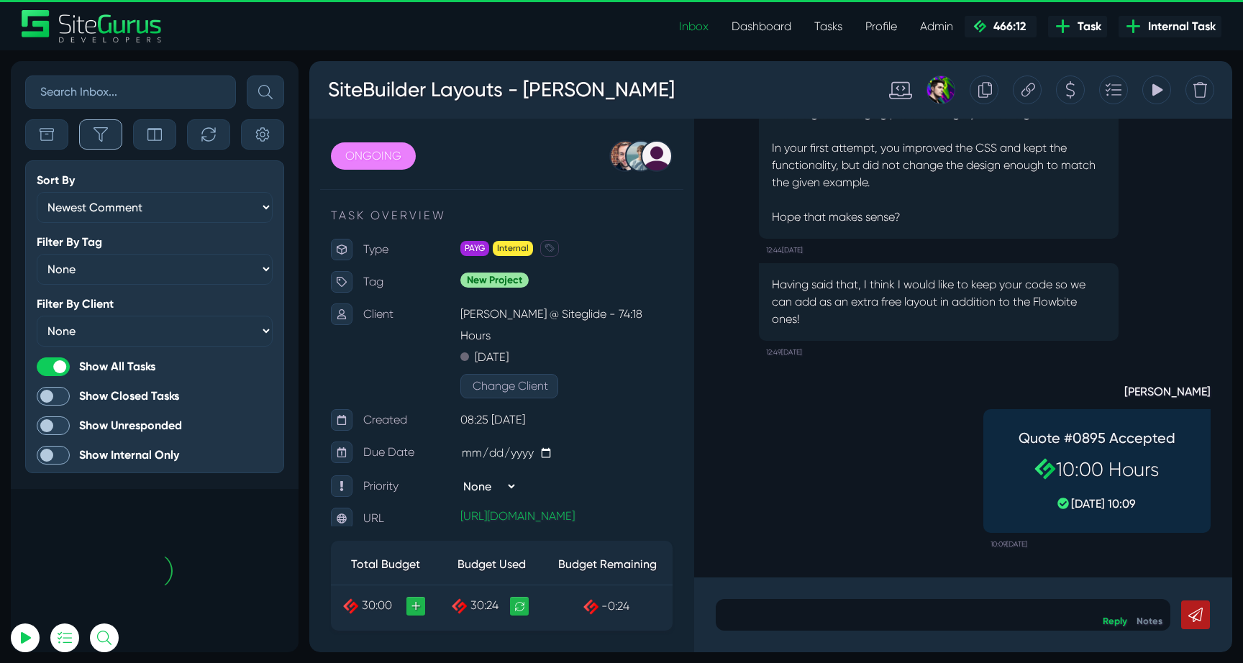
click at [92, 132] on button "button" at bounding box center [100, 134] width 43 height 30
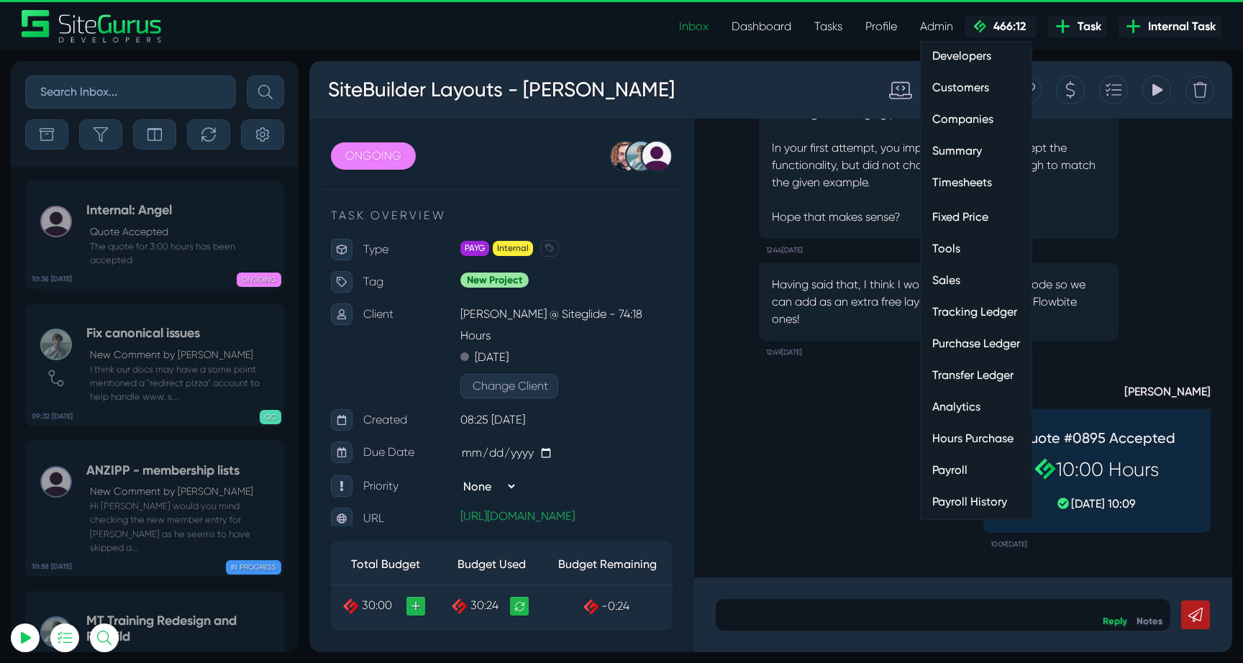
click at [967, 94] on link "Customers" at bounding box center [976, 87] width 111 height 29
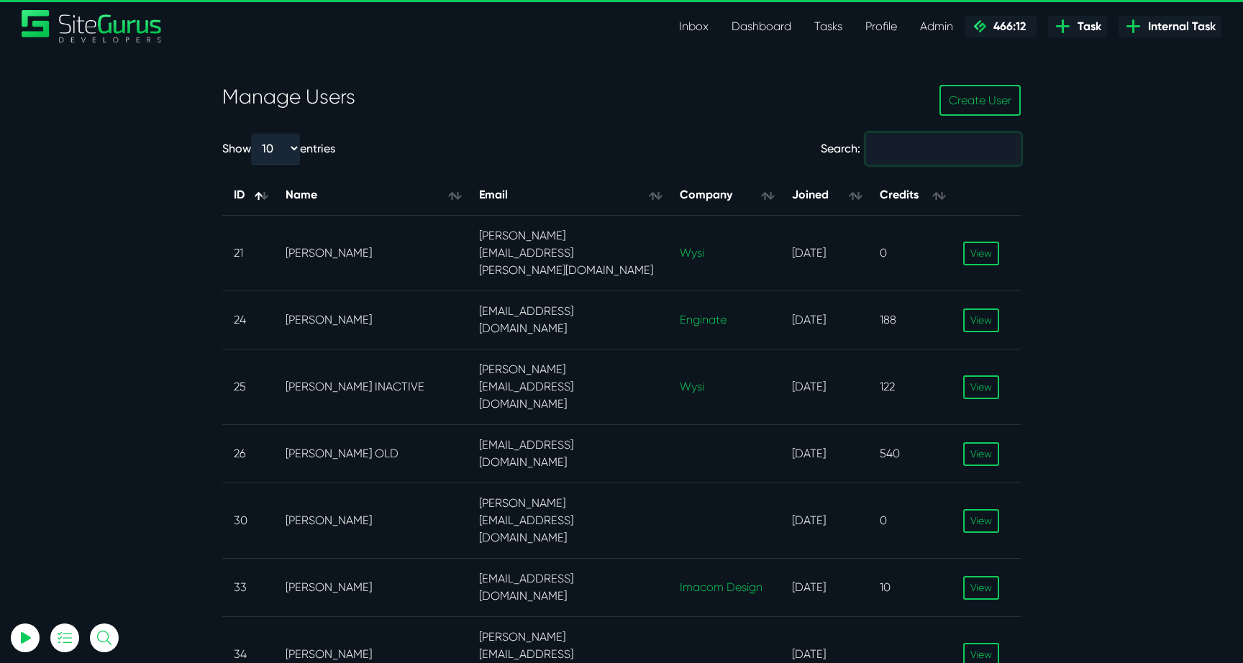
click at [976, 147] on input "Search:" at bounding box center [943, 149] width 155 height 32
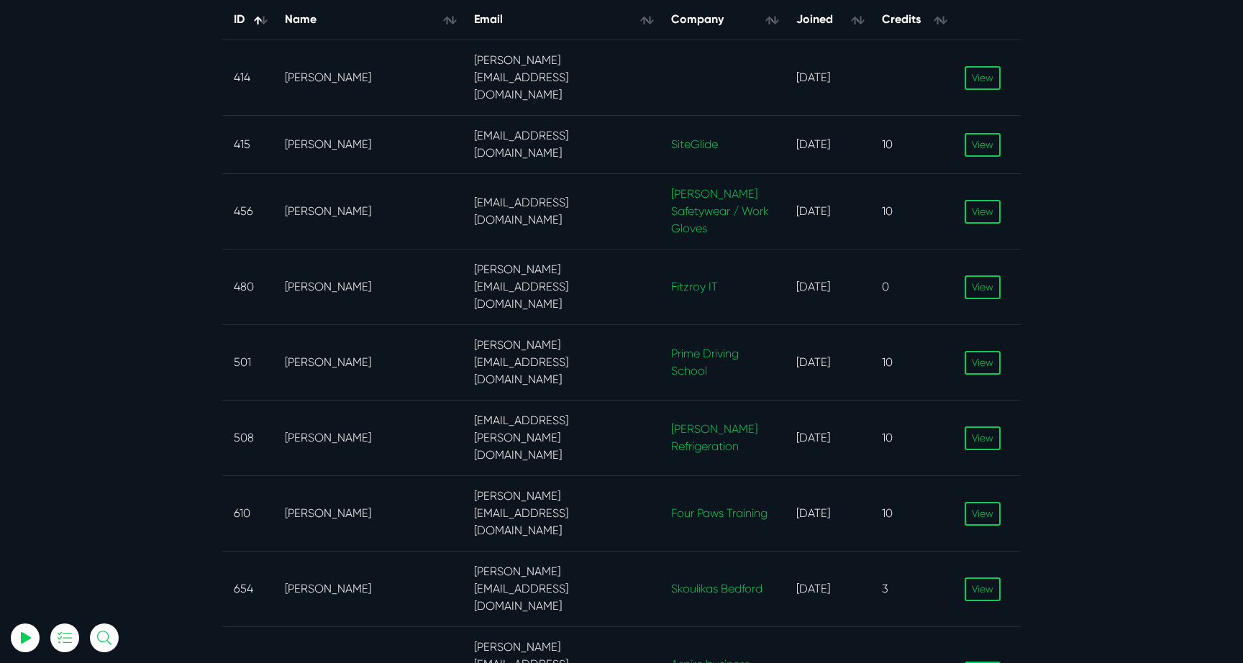
scroll to position [178, 0]
type input "[PERSON_NAME]"
click at [1001, 548] on td "View" at bounding box center [987, 586] width 68 height 76
click at [993, 575] on link "View" at bounding box center [982, 587] width 36 height 24
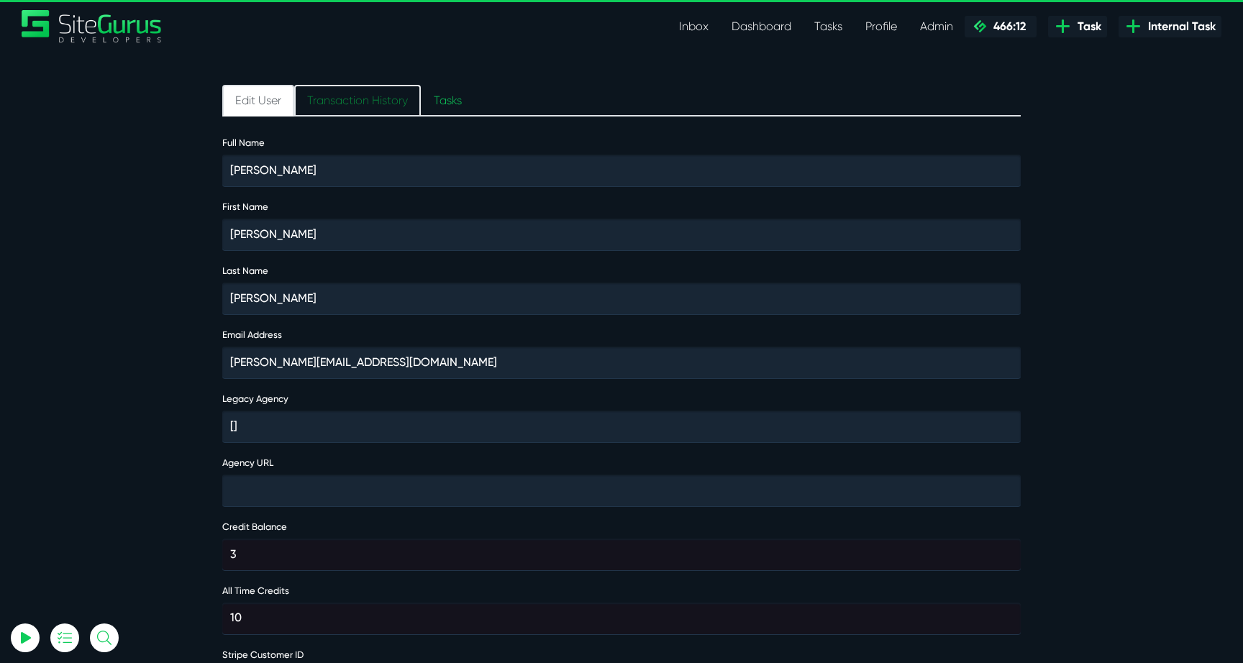
type input "[EMAIL_ADDRESS][DOMAIN_NAME]"
click at [358, 102] on link "Transaction History" at bounding box center [357, 101] width 127 height 32
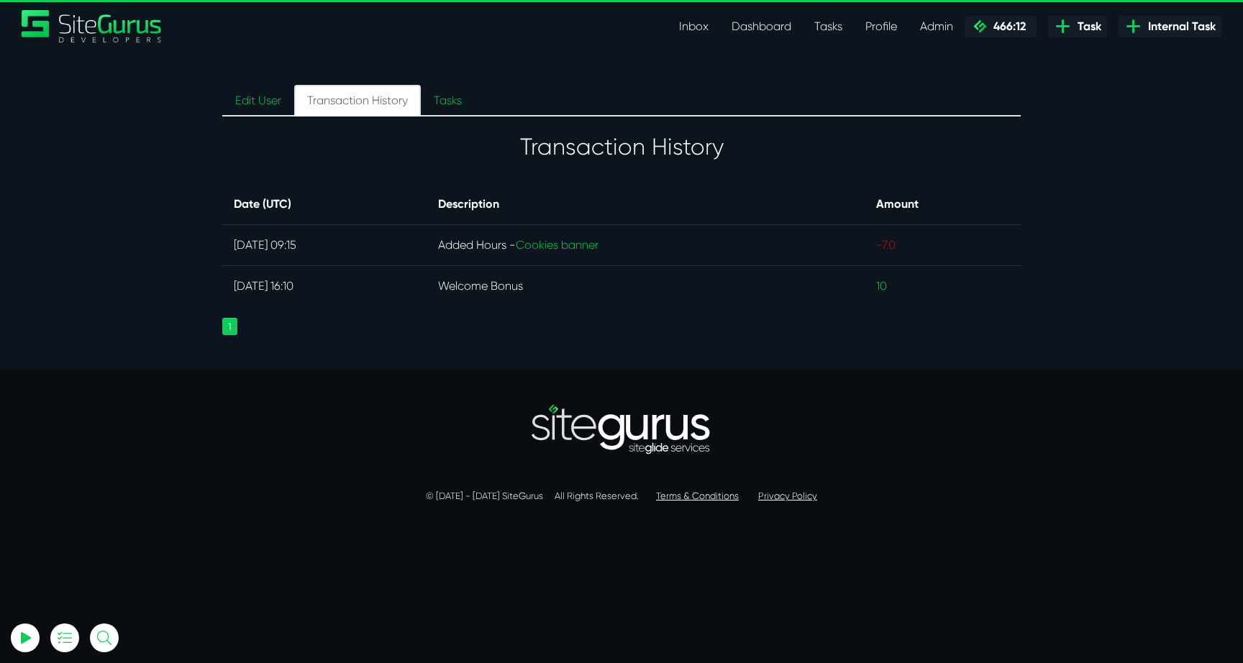
click at [564, 241] on td "Added Hours - Cookies banner" at bounding box center [645, 245] width 438 height 41
click at [598, 245] on link "Cookies banner" at bounding box center [557, 245] width 83 height 14
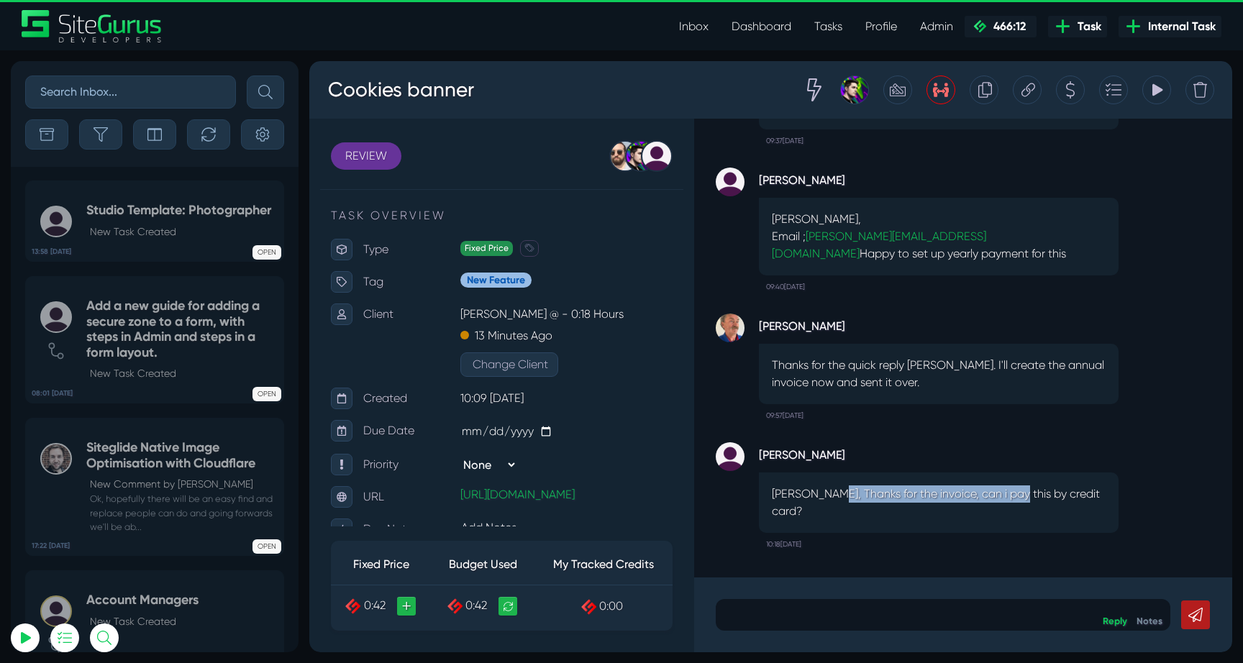
drag, startPoint x: 831, startPoint y: 514, endPoint x: 1016, endPoint y: 513, distance: 184.8
click at [1018, 513] on p "[PERSON_NAME], Thanks for the invoice, can i pay this by credit card?" at bounding box center [939, 502] width 334 height 35
click at [1016, 513] on p "[PERSON_NAME], Thanks for the invoice, can i pay this by credit card?" at bounding box center [939, 502] width 334 height 35
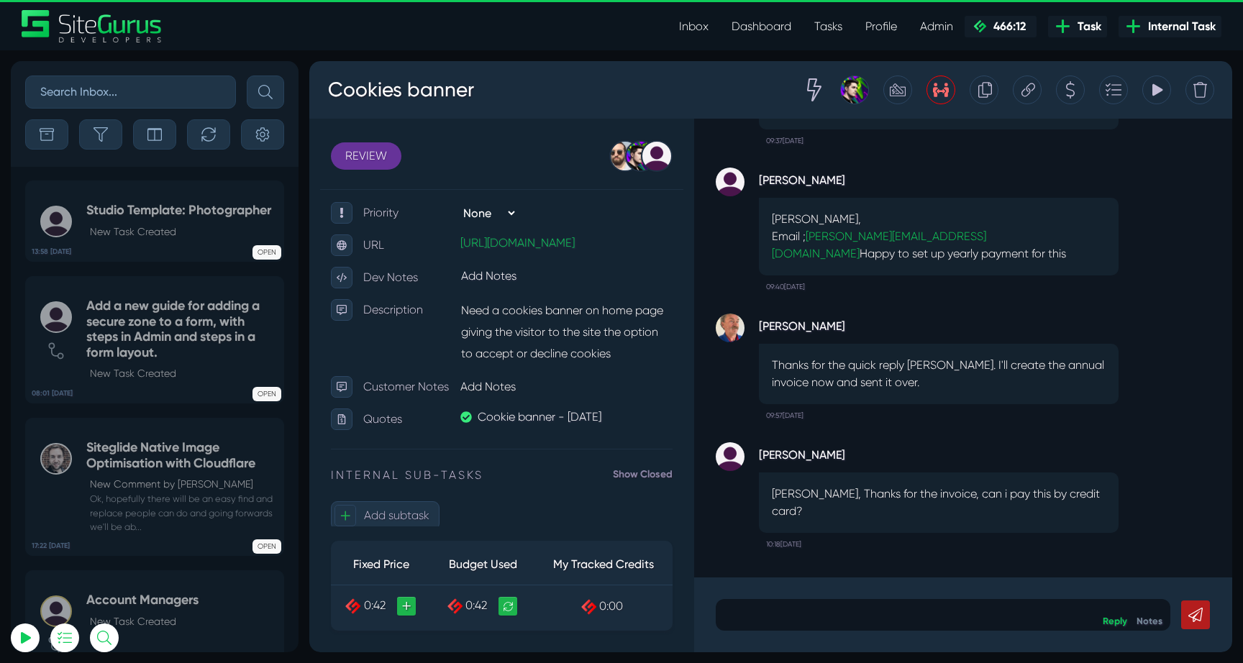
click at [1031, 91] on icon at bounding box center [1028, 89] width 14 height 27
click at [104, 134] on icon "button" at bounding box center [100, 134] width 14 height 14
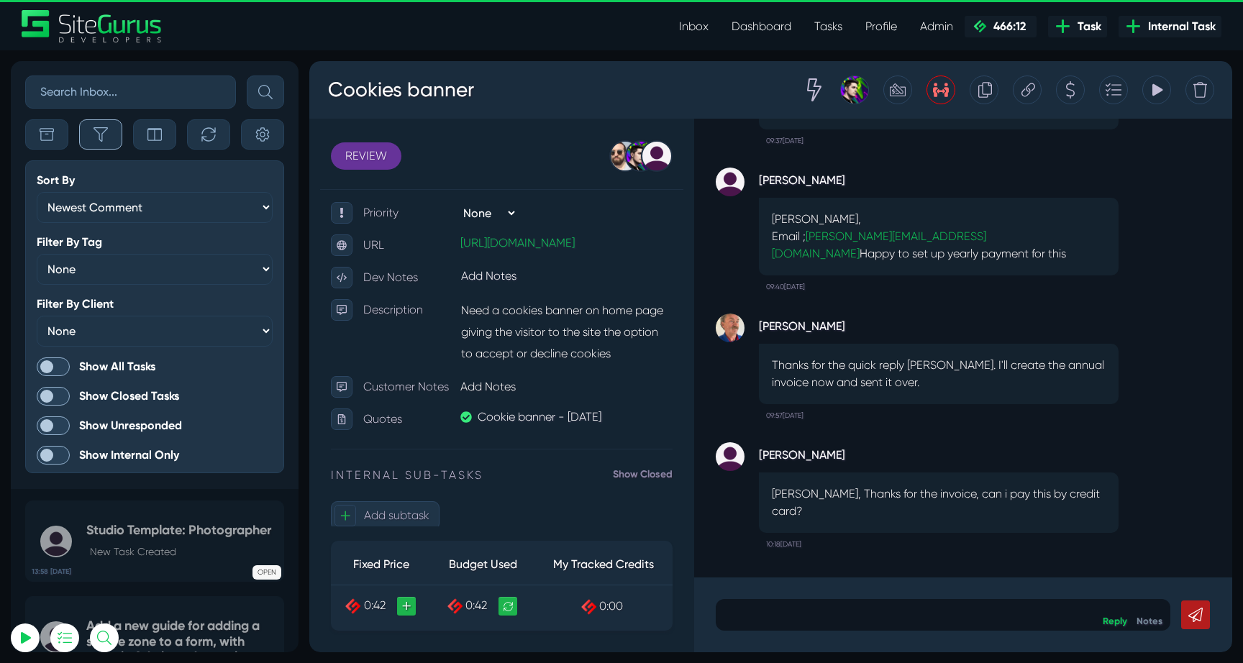
scroll to position [-3869, 0]
click at [58, 368] on span at bounding box center [53, 366] width 33 height 19
click at [0, 0] on input "Show All Tasks" at bounding box center [0, 0] width 0 height 0
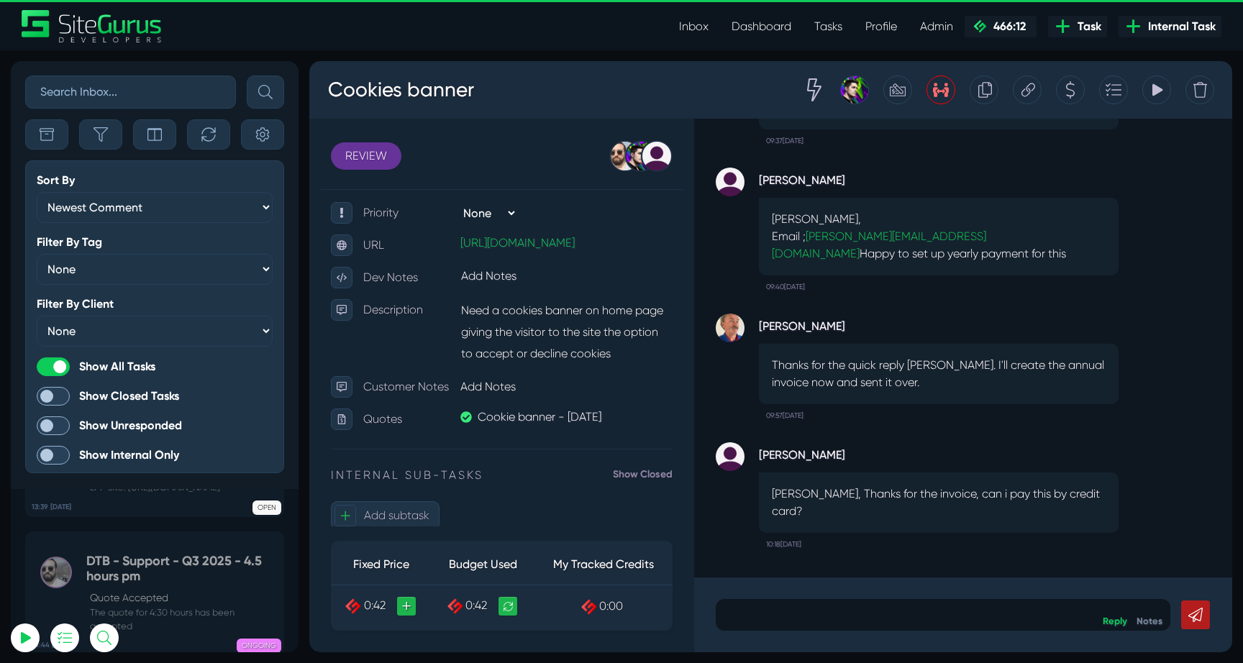
scroll to position [-55586, 0]
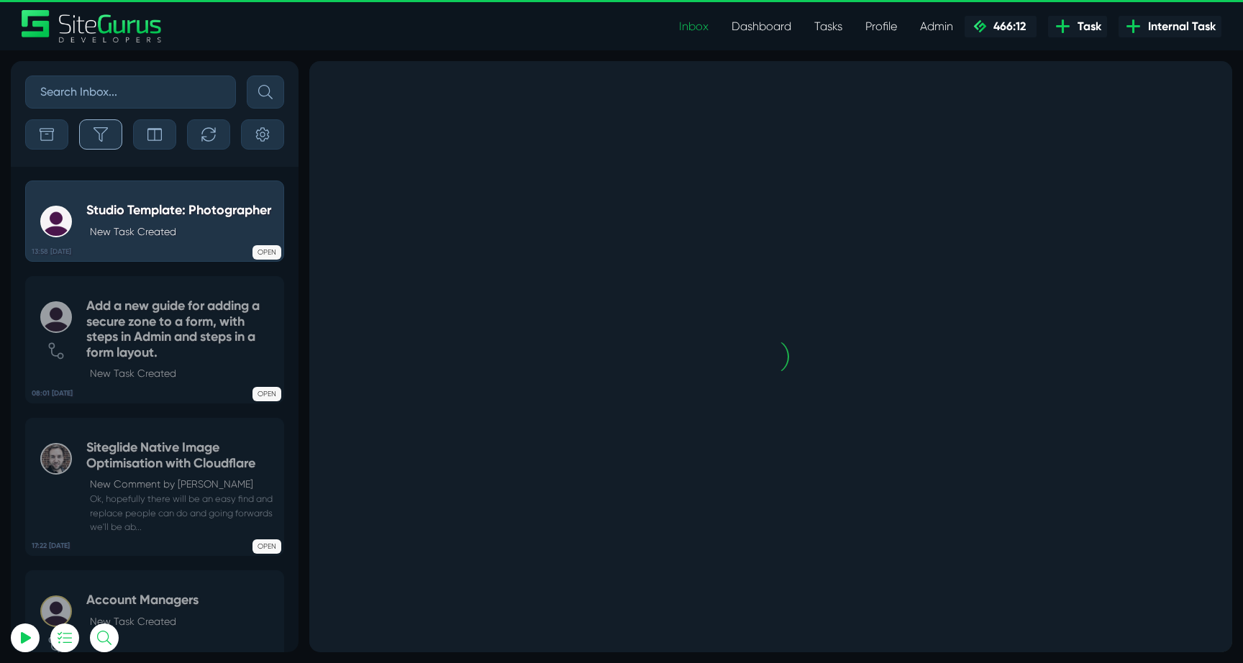
click at [84, 134] on button "button" at bounding box center [100, 134] width 43 height 30
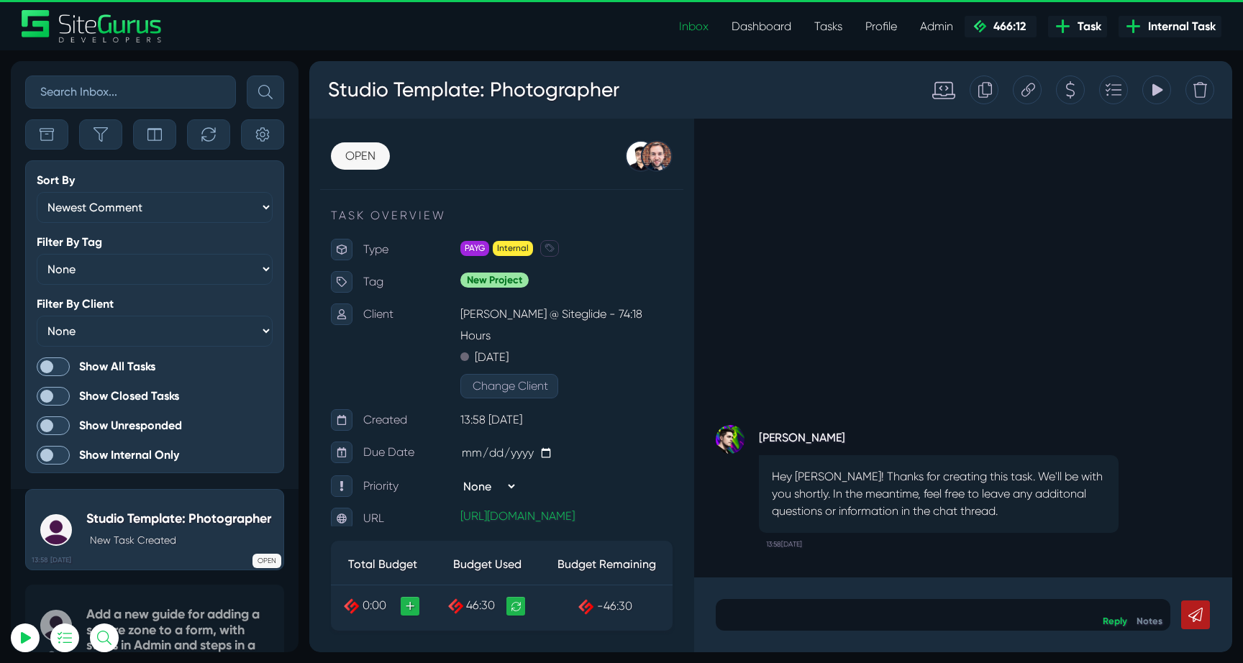
click at [50, 360] on span at bounding box center [53, 366] width 33 height 19
click at [0, 0] on input "Show All Tasks" at bounding box center [0, 0] width 0 height 0
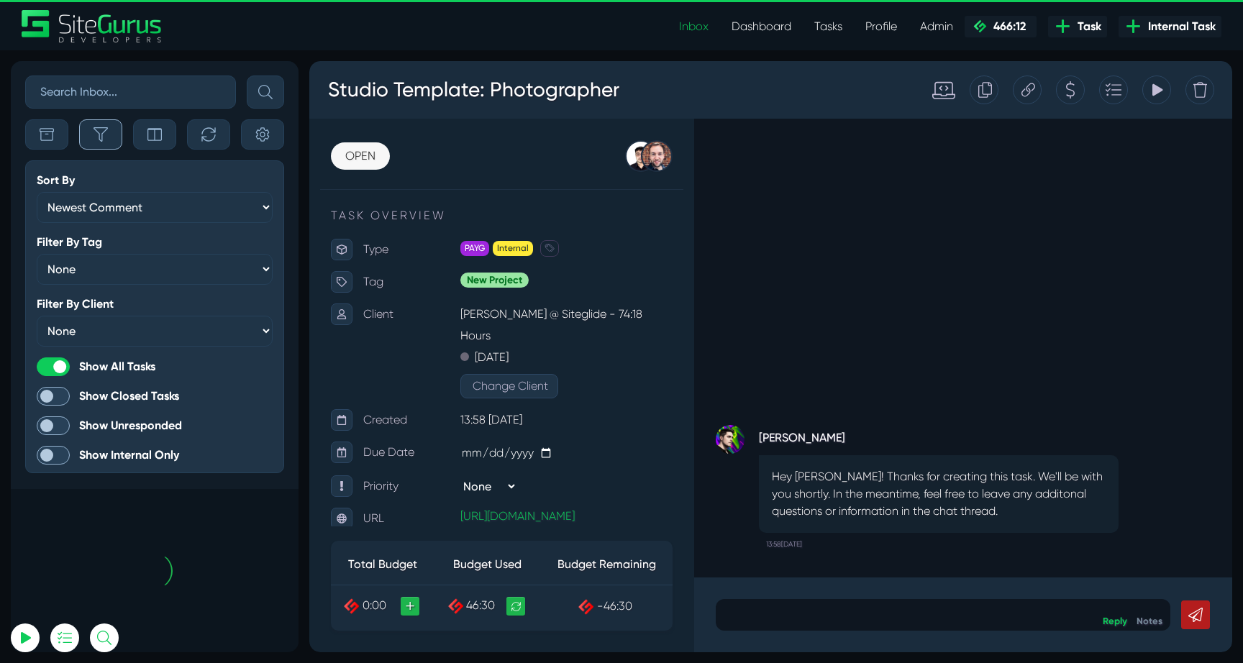
click at [88, 126] on button "button" at bounding box center [100, 134] width 43 height 30
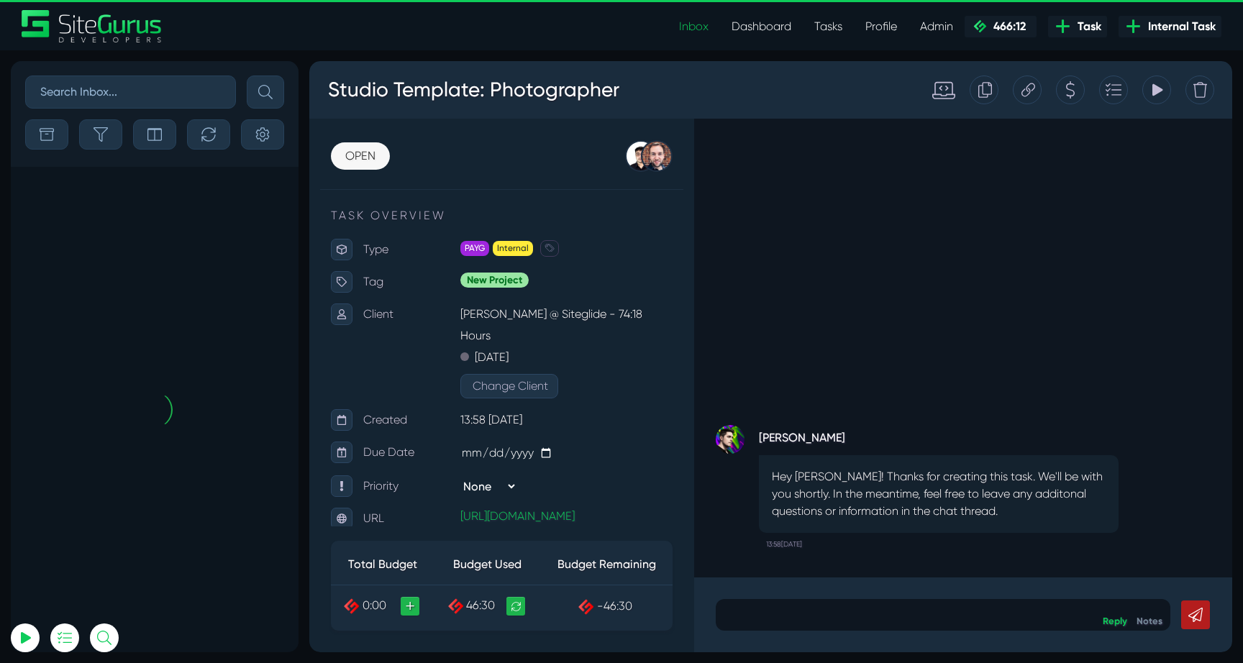
click at [105, 93] on input "text" at bounding box center [130, 92] width 211 height 33
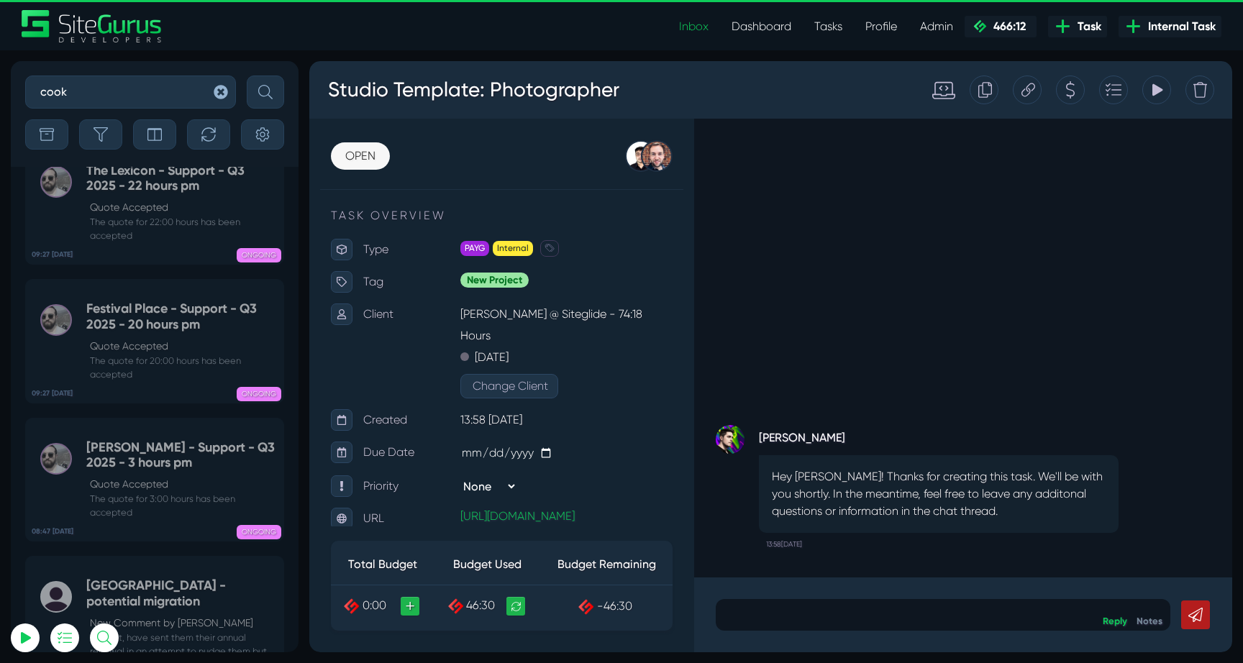
scroll to position [-52757, 0]
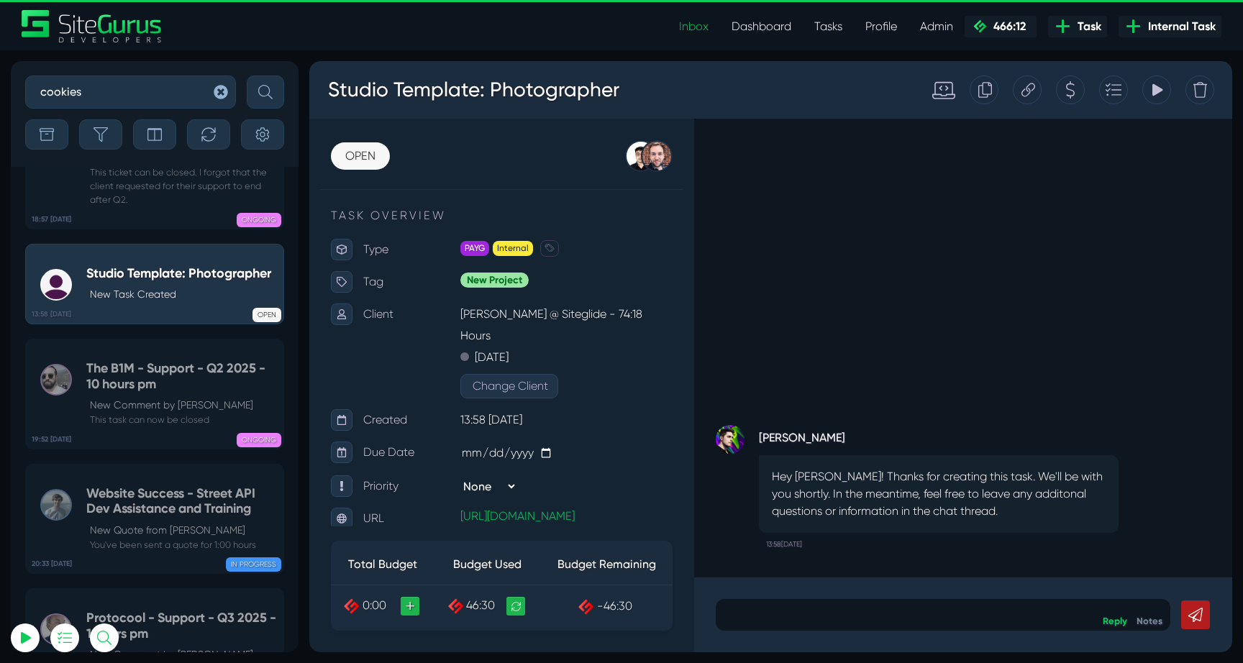
type input "cookies"
click at [247, 76] on button "submit" at bounding box center [265, 92] width 37 height 33
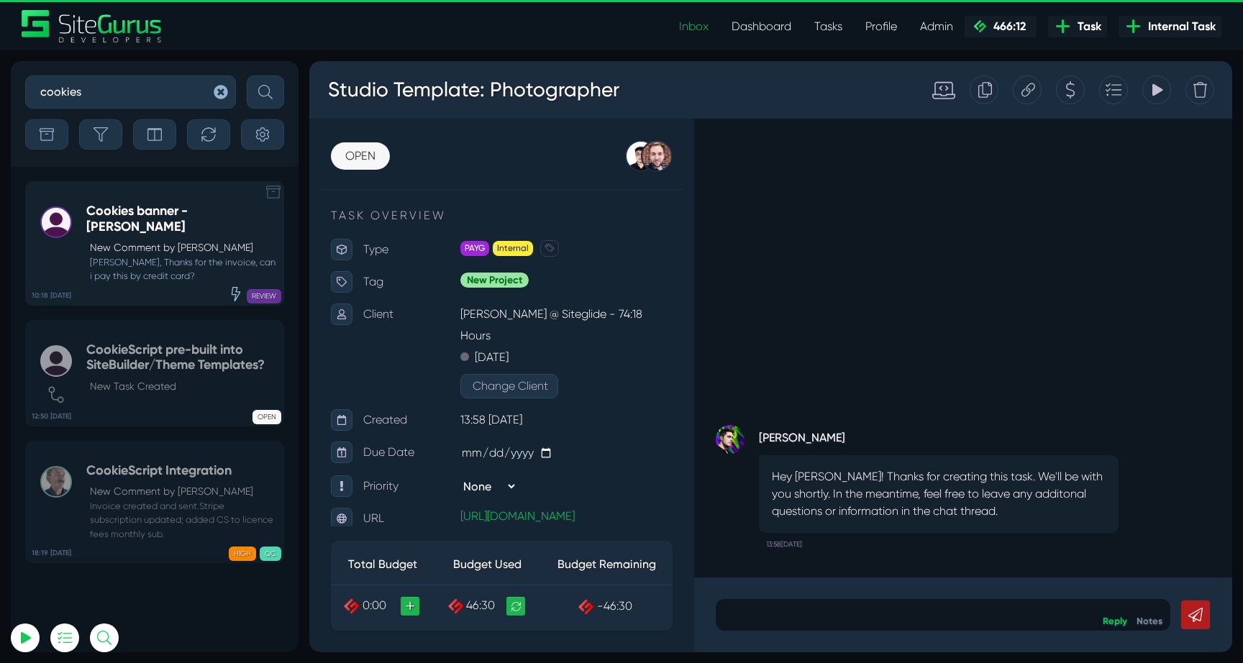
click at [132, 240] on p "New Comment by [PERSON_NAME]" at bounding box center [183, 247] width 186 height 15
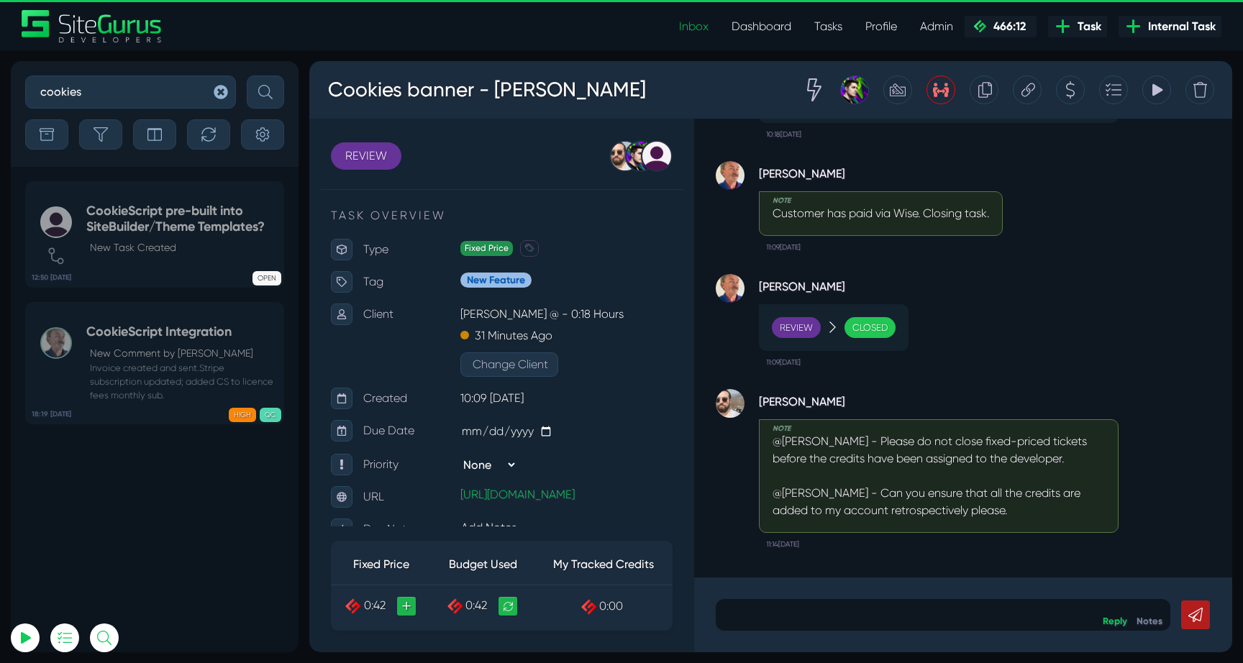
click at [220, 85] on icon "button" at bounding box center [221, 92] width 14 height 14
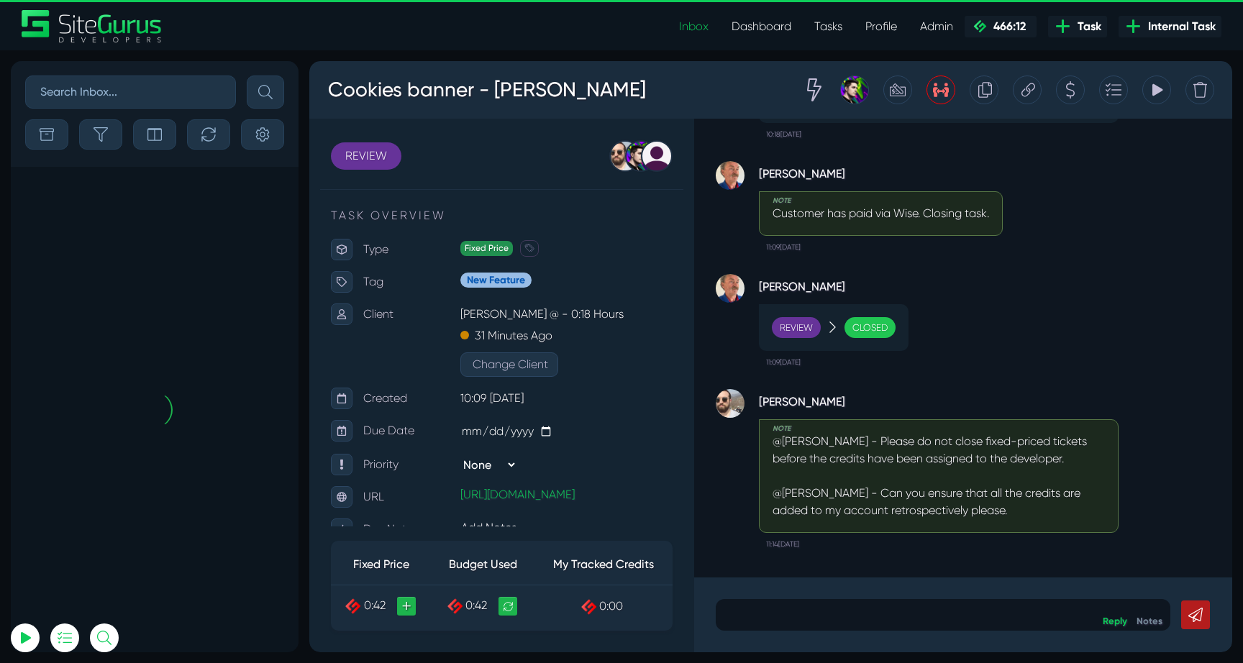
click at [145, 91] on input "text" at bounding box center [130, 92] width 211 height 33
type input "canonical"
click at [247, 76] on button "submit" at bounding box center [265, 92] width 37 height 33
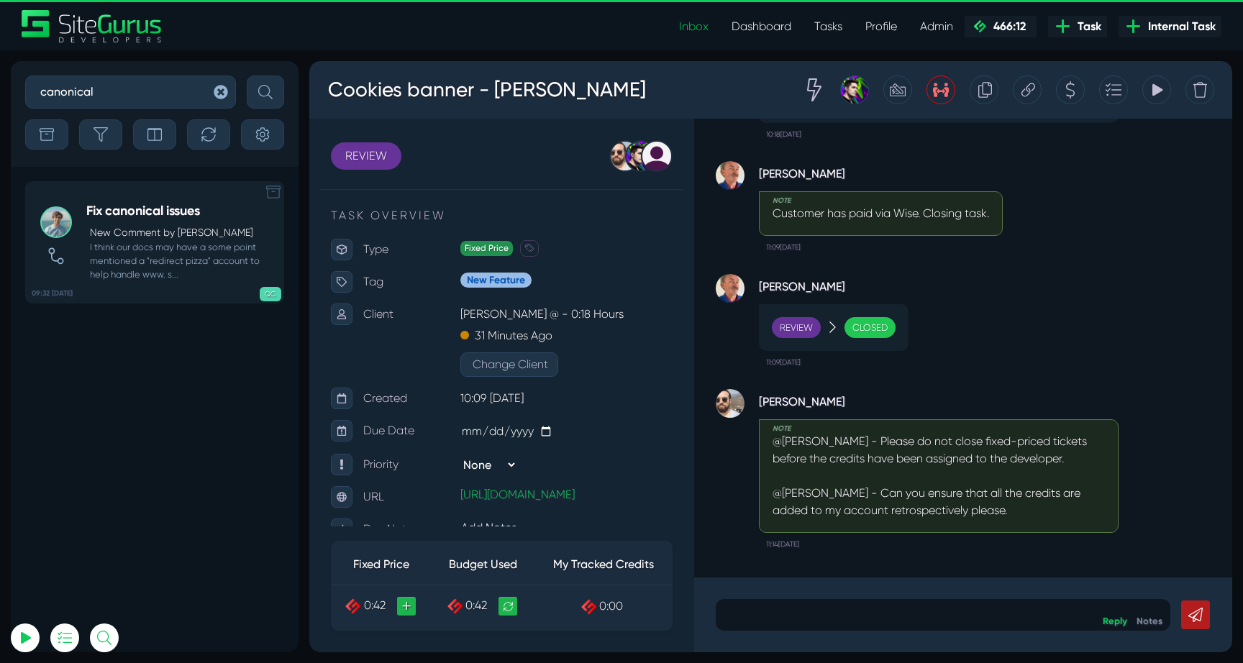
click at [172, 218] on h5 "Fix canonical issues" at bounding box center [181, 212] width 190 height 16
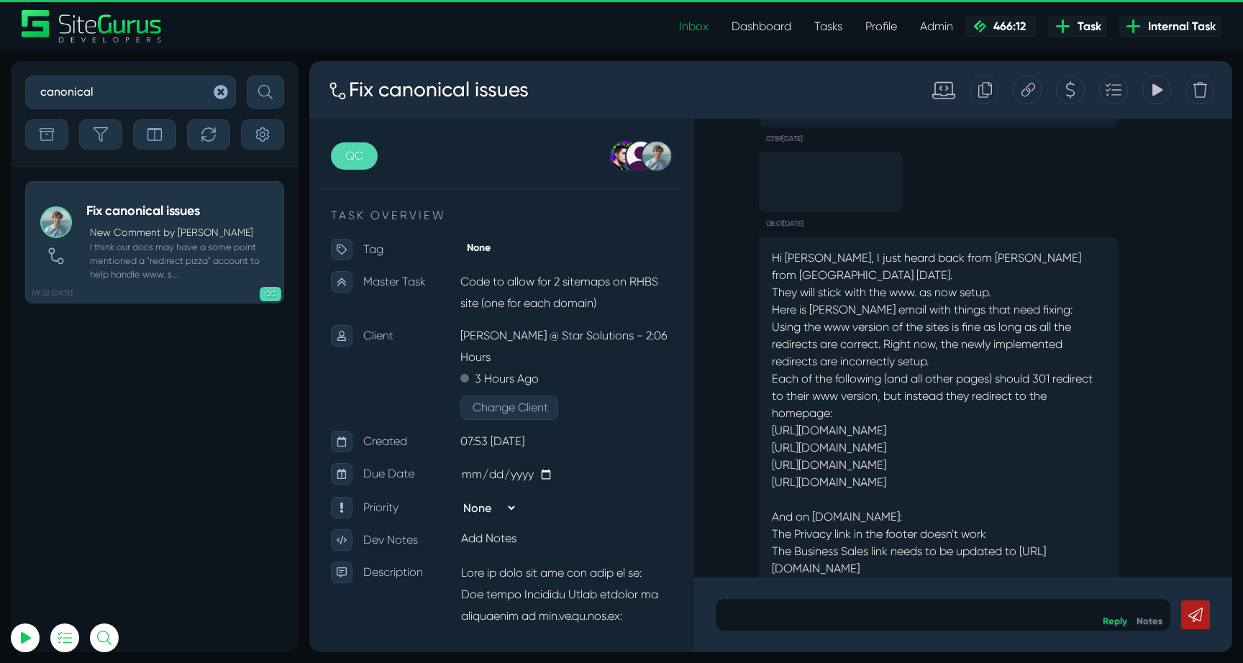
scroll to position [-723, 0]
type input "luke@sitegurus.io"
drag, startPoint x: 1009, startPoint y: 403, endPoint x: 753, endPoint y: 402, distance: 256.0
click at [753, 402] on div "Hi Matt, I just heard back from Simon from RHCorp today. They will stick with t…" at bounding box center [963, 467] width 495 height 472
copy p "https://businesssales.rh.com.au/about-us"
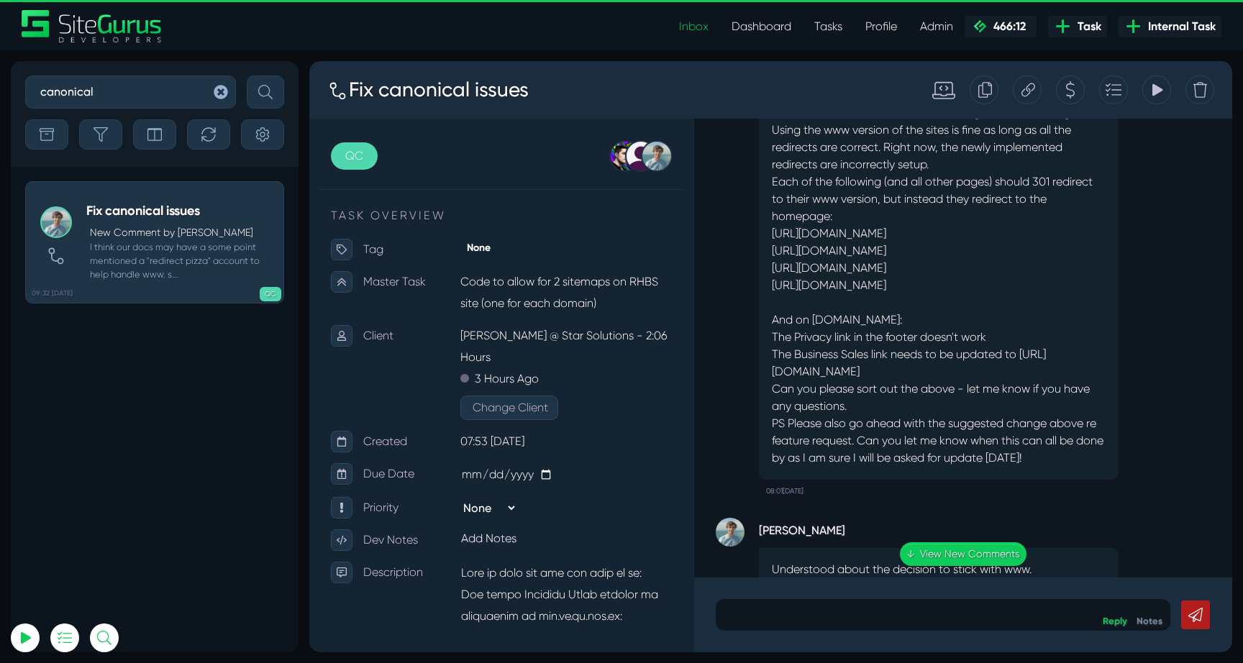
scroll to position [-483, 0]
